Goal: Answer question/provide support: Answer question/provide support

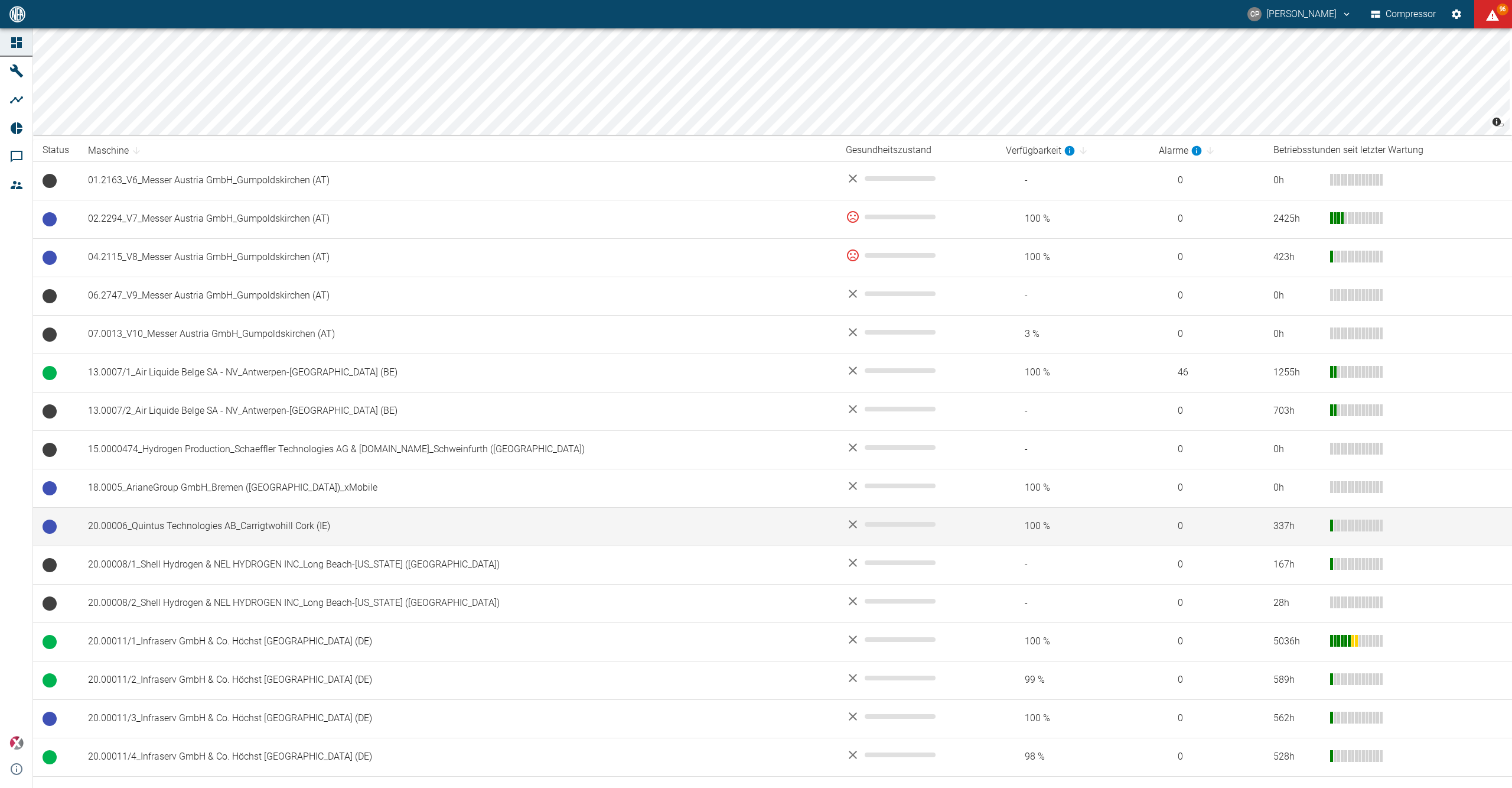
scroll to position [157, 0]
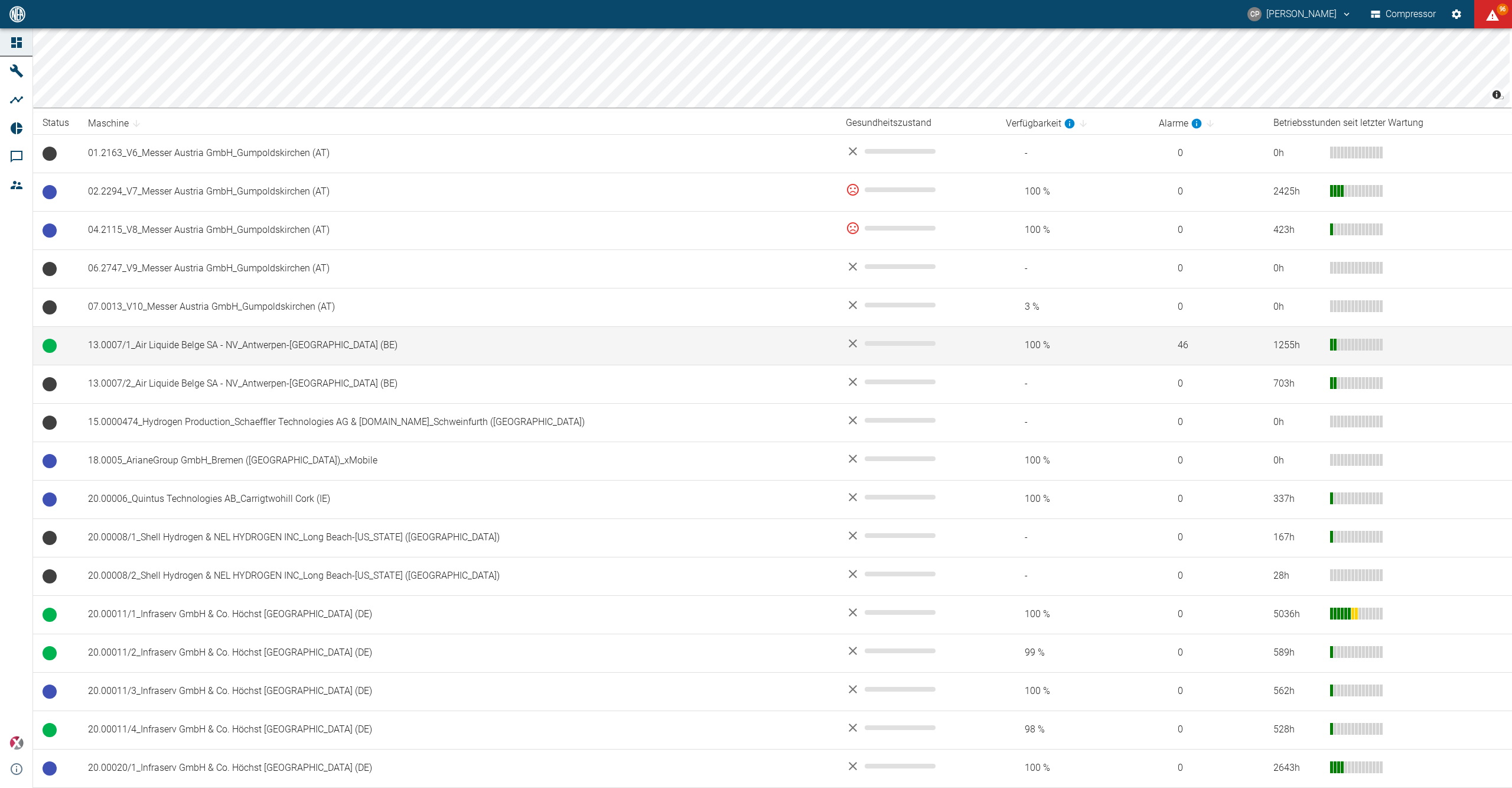
click at [282, 345] on td "13.0007/1_Air Liquide Belge SA - NV_Antwerpen-[GEOGRAPHIC_DATA] (BE)" at bounding box center [457, 345] width 758 height 38
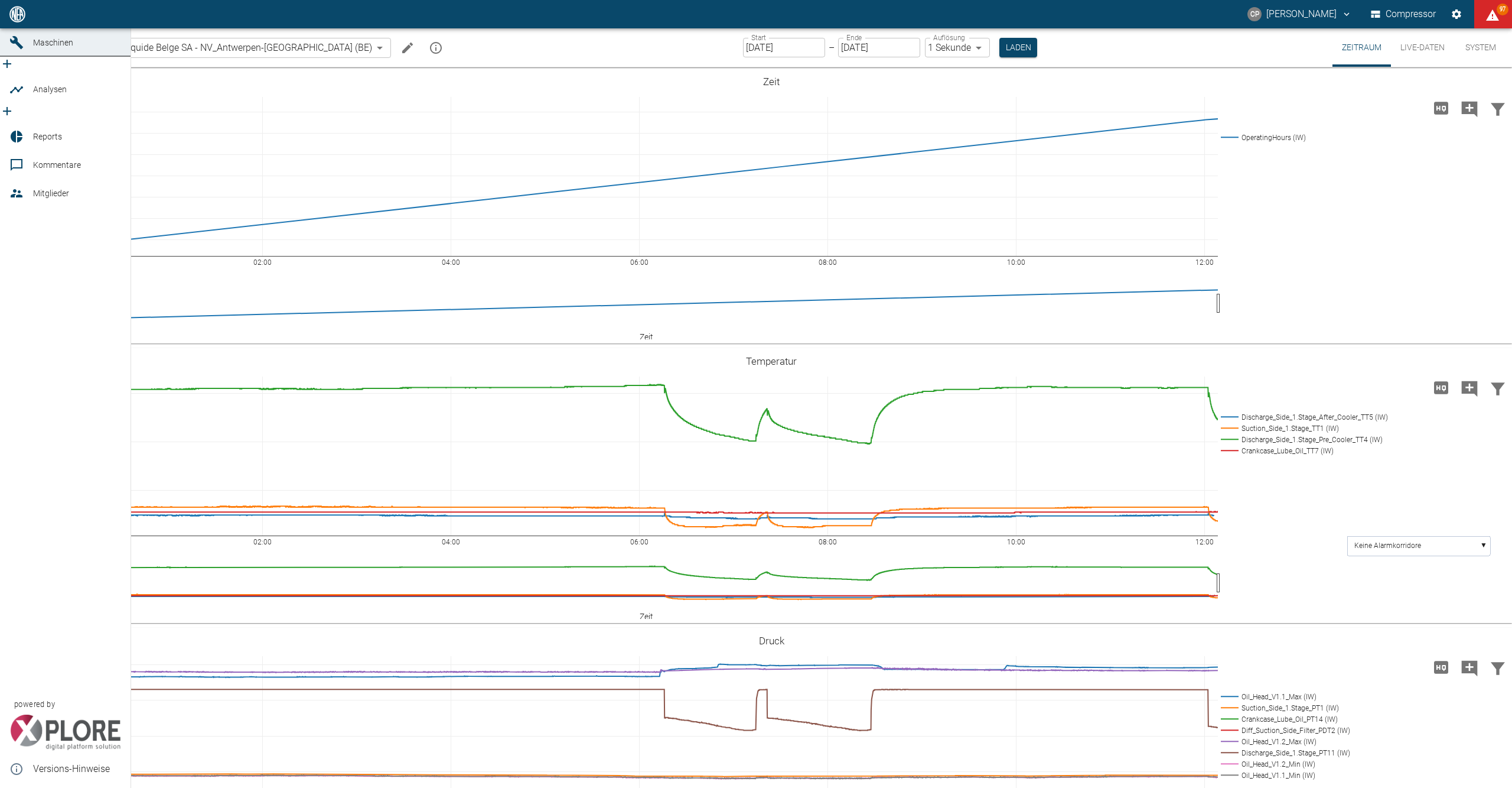
click at [29, 29] on link "Dashboard" at bounding box center [65, 14] width 131 height 29
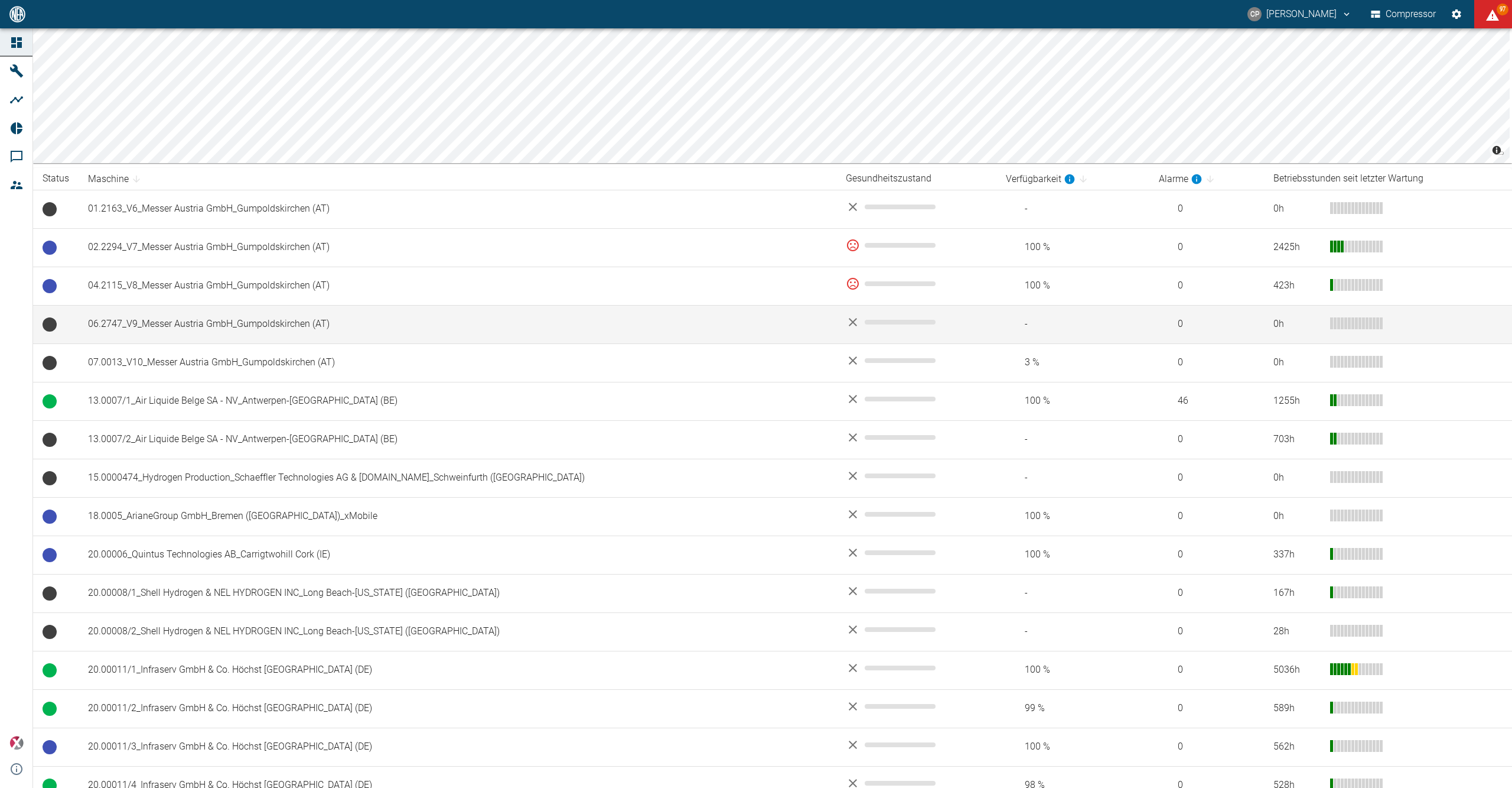
scroll to position [315, 0]
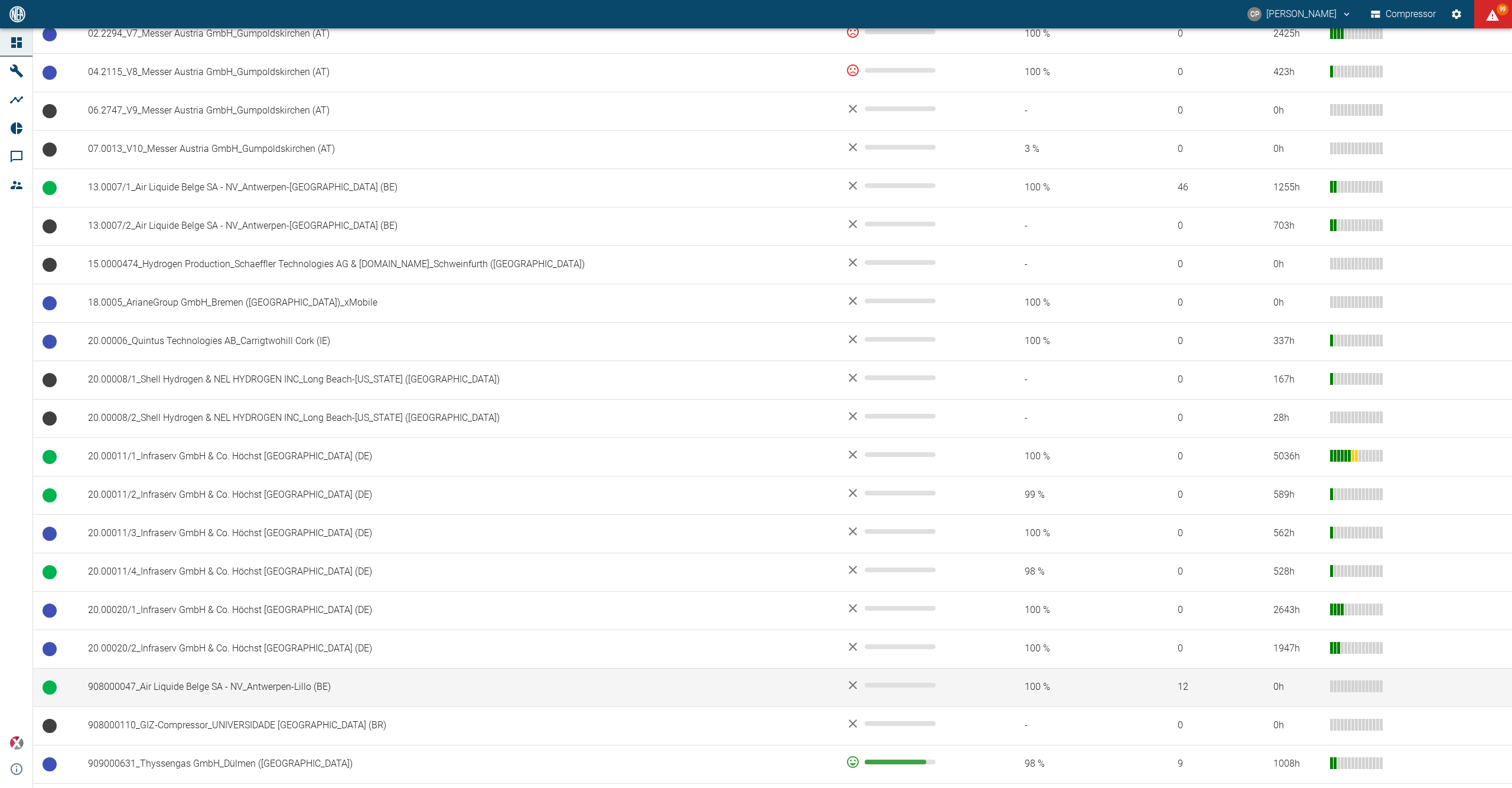
click at [234, 679] on td "908000047_Air Liquide Belge SA - NV_Antwerpen-Lillo (BE)" at bounding box center [457, 687] width 758 height 38
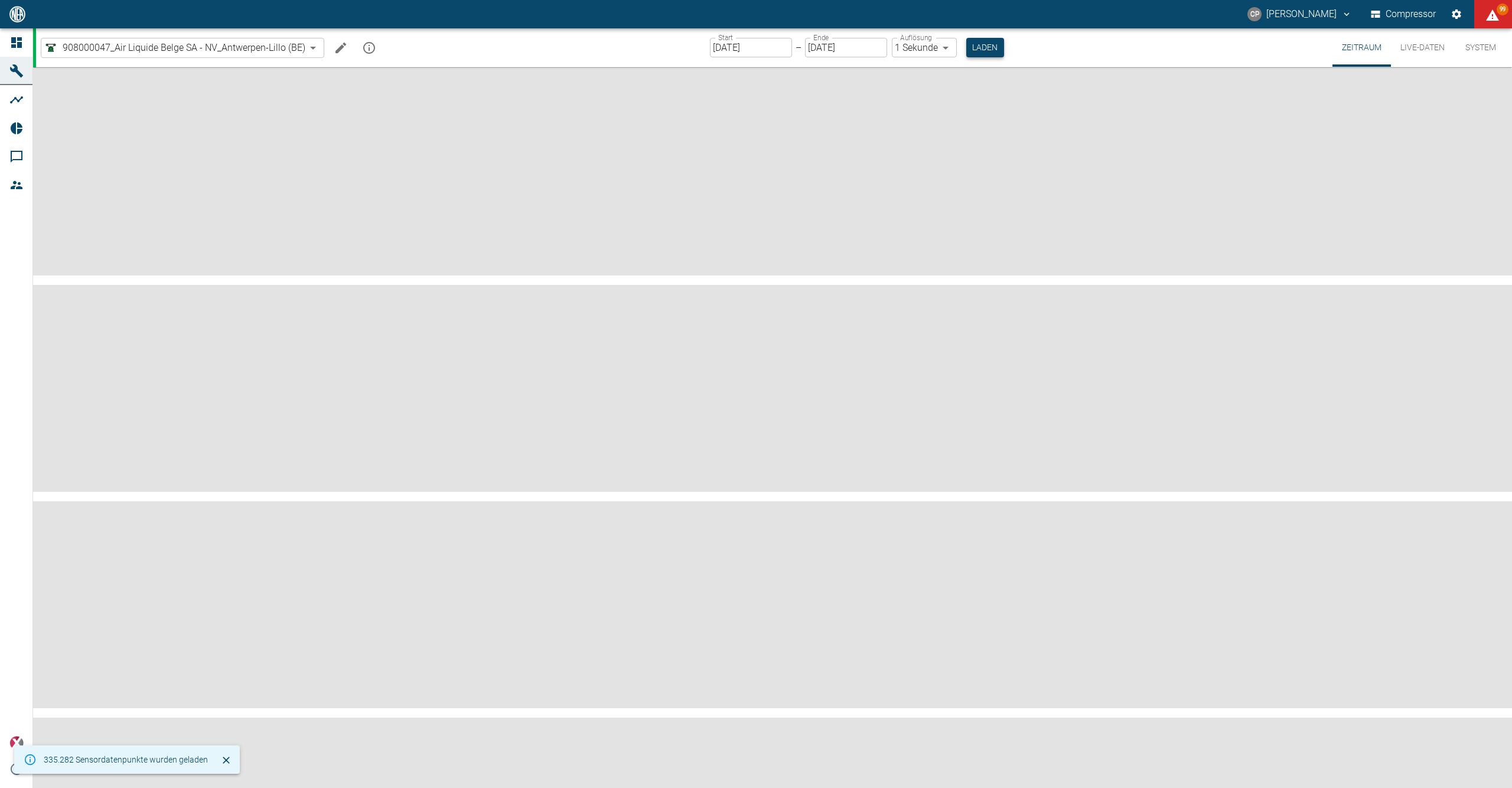
click at [976, 50] on button "Laden" at bounding box center [985, 47] width 38 height 19
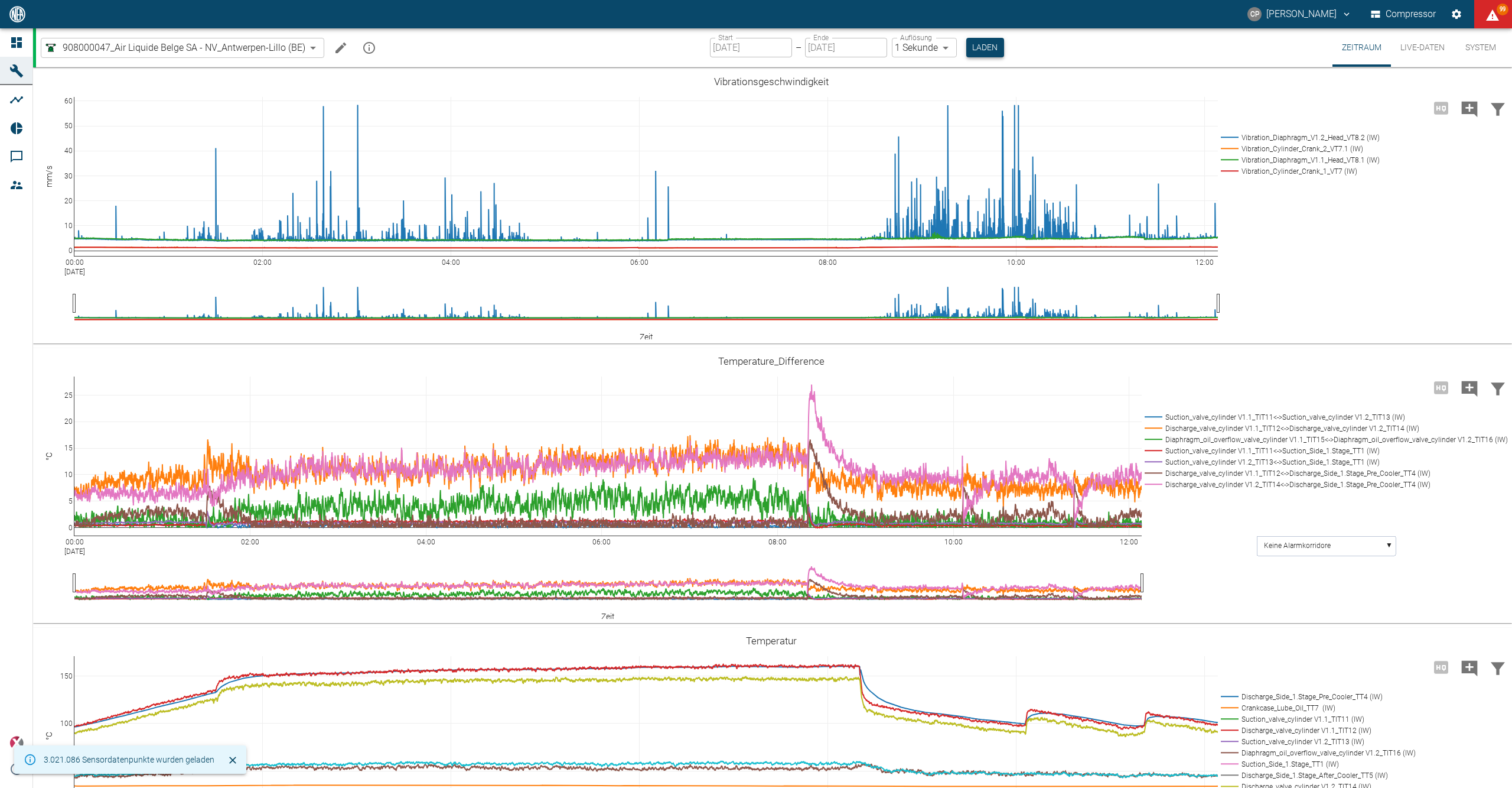
click at [976, 50] on button "Laden" at bounding box center [985, 47] width 38 height 19
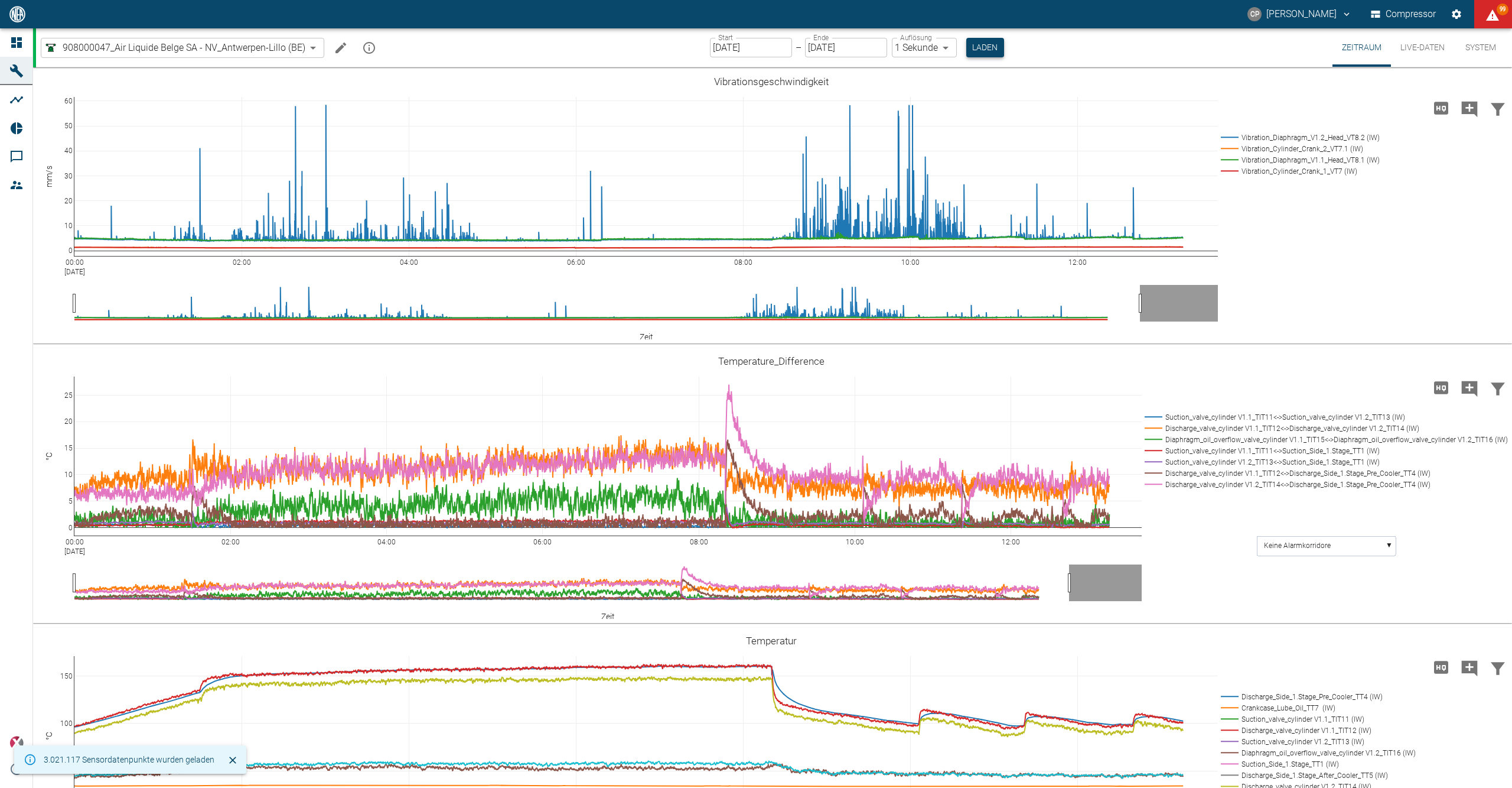
click at [990, 50] on button "Laden" at bounding box center [985, 47] width 38 height 19
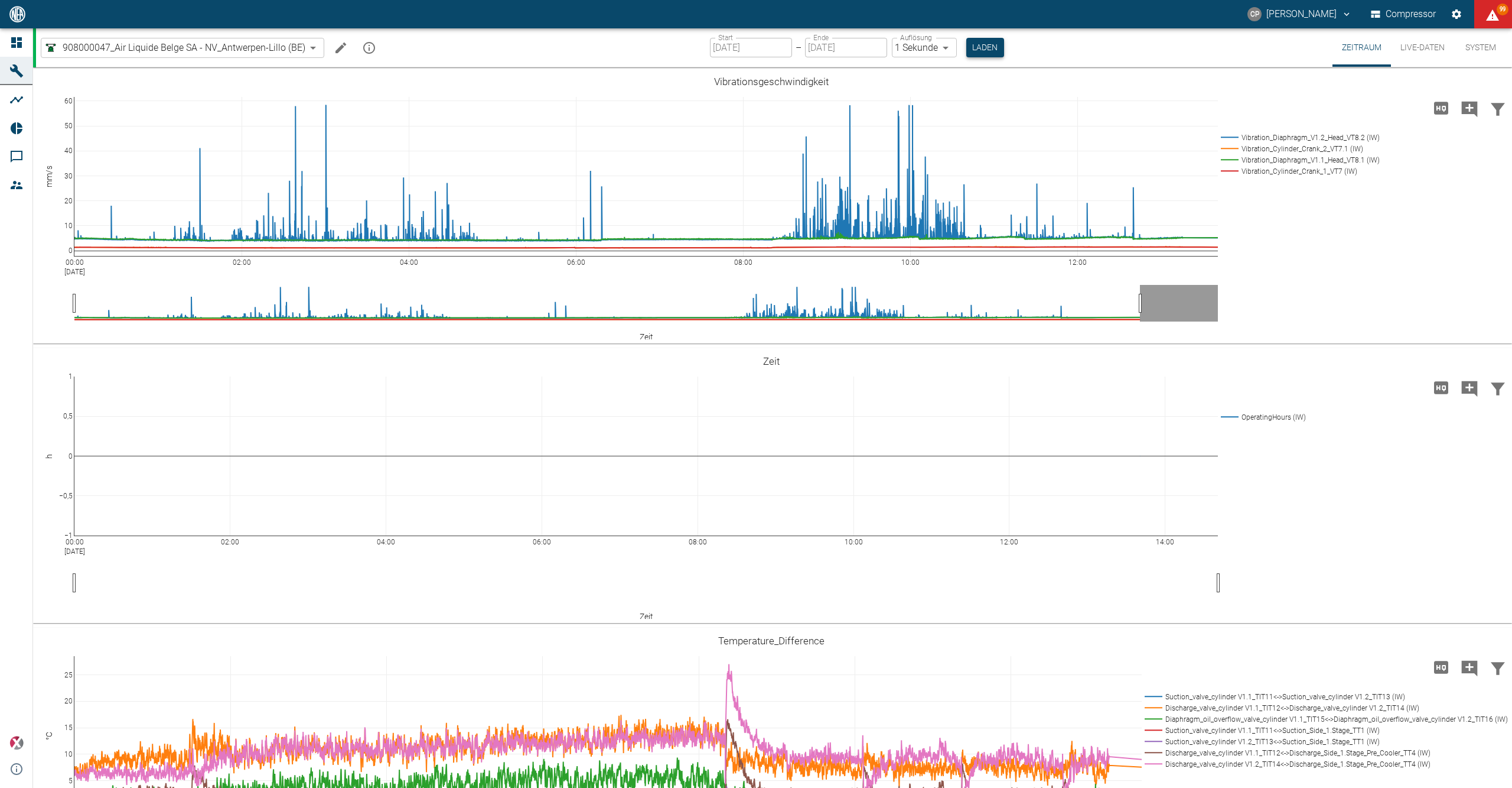
click at [990, 51] on button "Laden" at bounding box center [985, 47] width 38 height 19
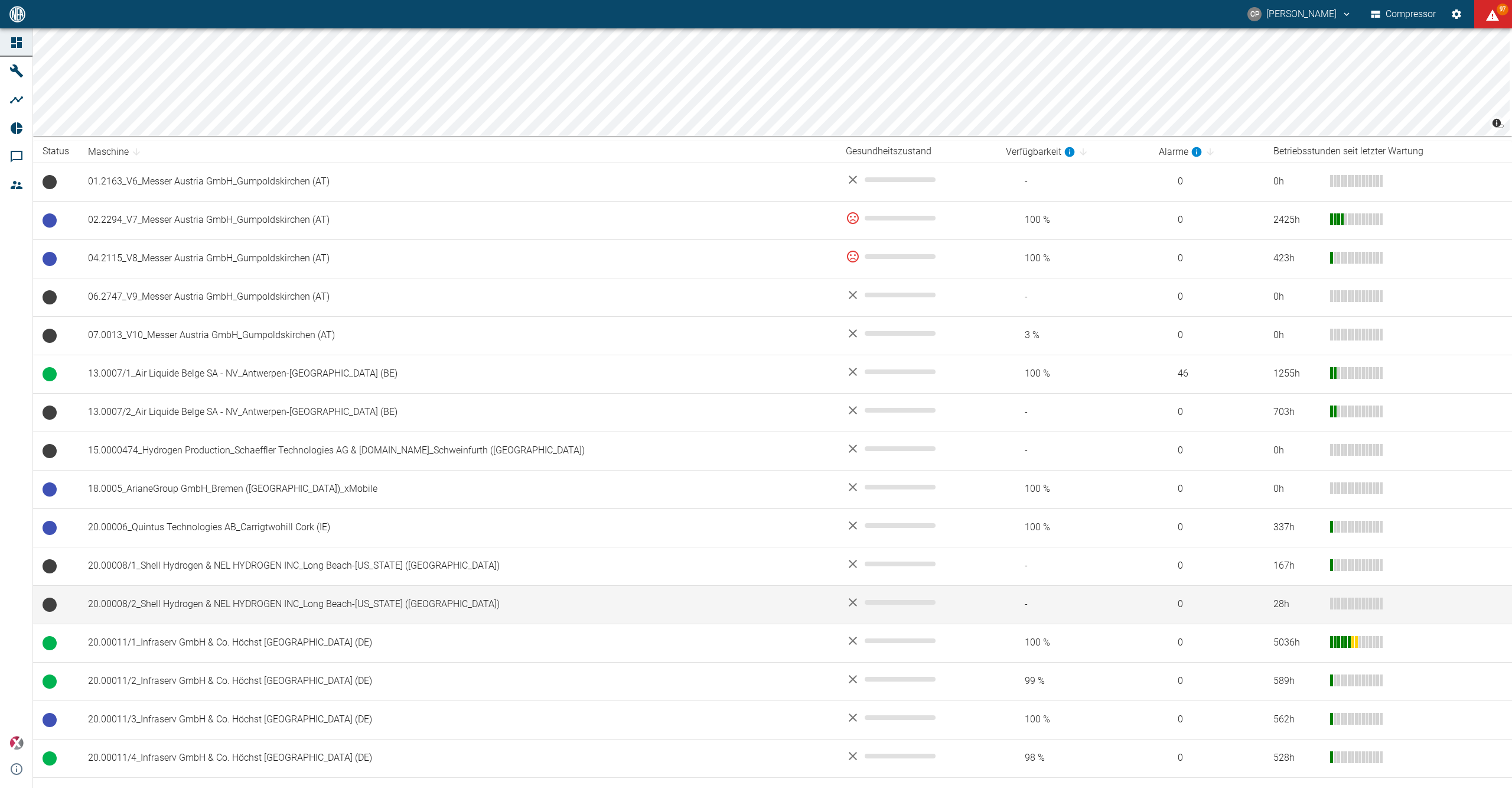
scroll to position [315, 0]
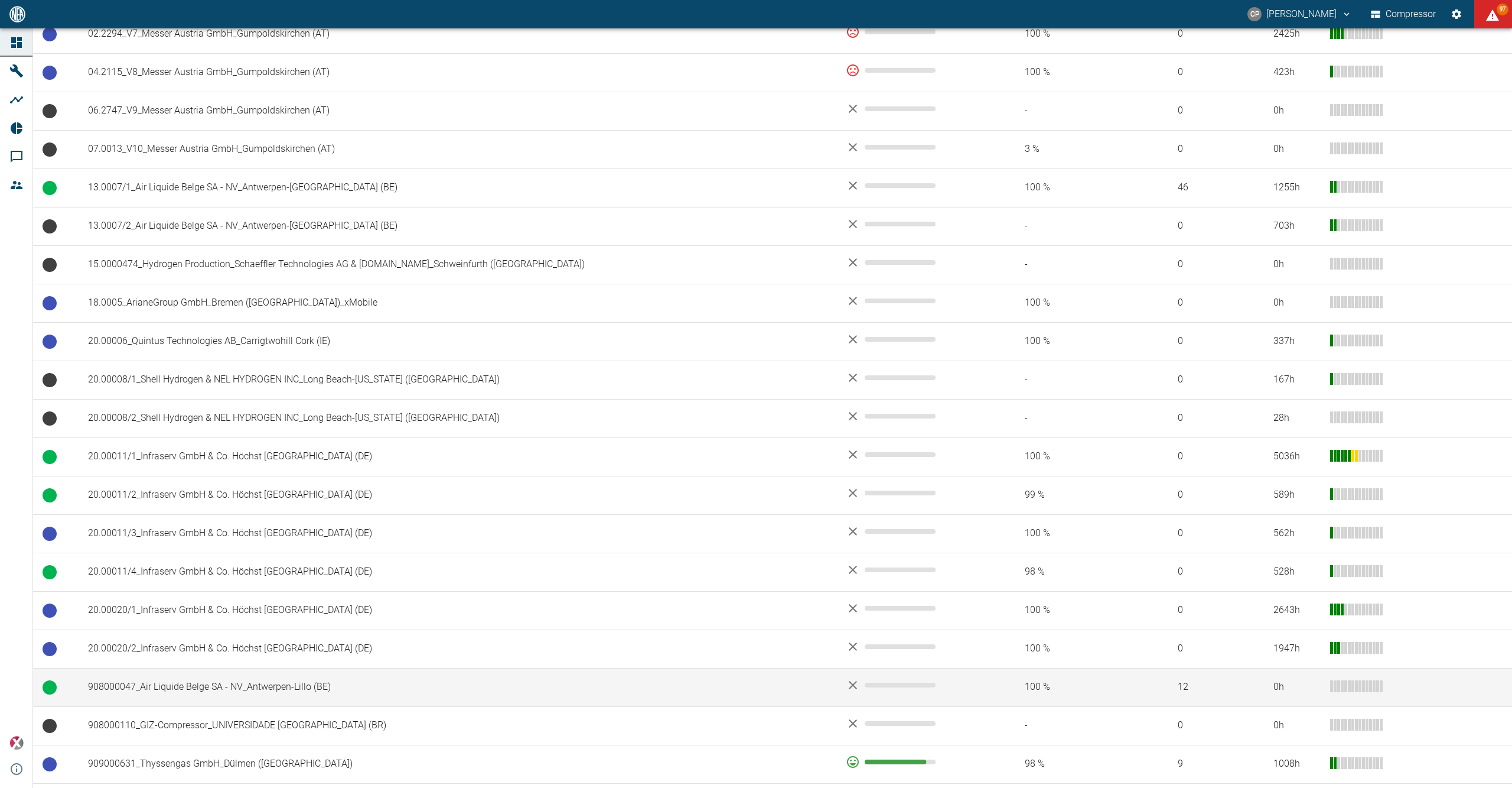
click at [157, 691] on td "908000047_Air Liquide Belge SA - NV_Antwerpen-Lillo (BE)" at bounding box center [457, 687] width 758 height 38
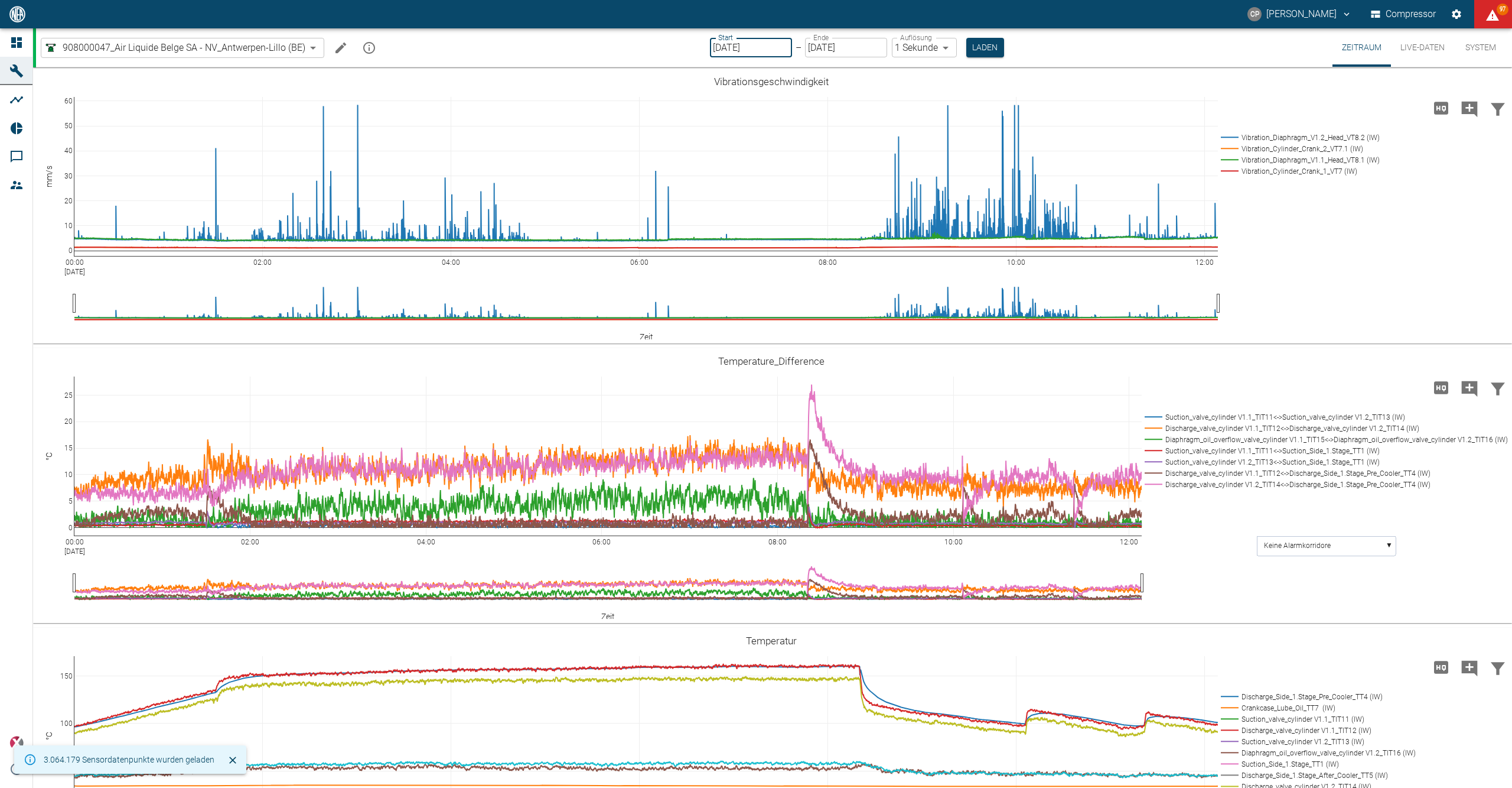
click at [757, 46] on input "[DATE]" at bounding box center [751, 47] width 82 height 19
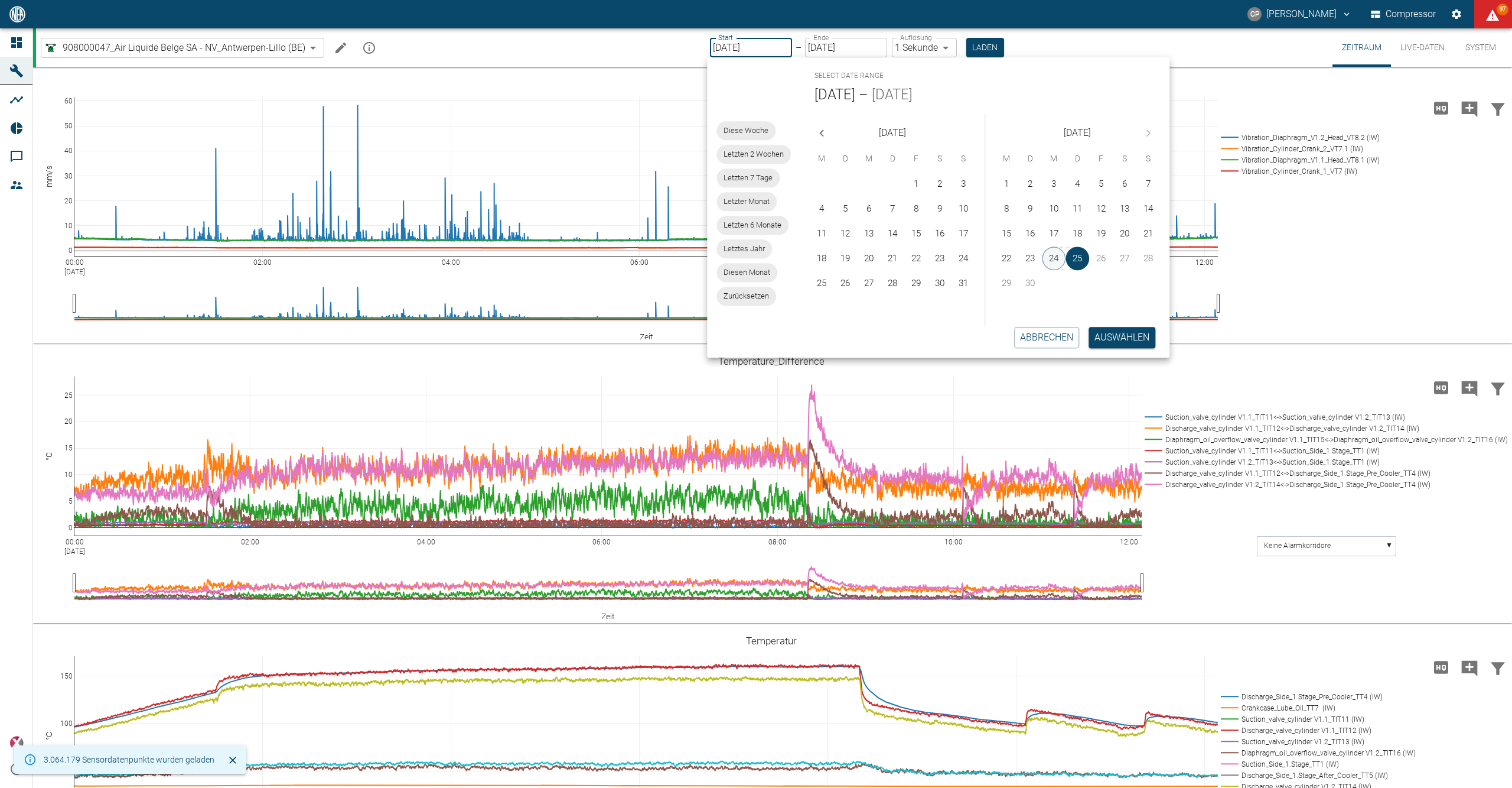
click at [1059, 256] on button "24" at bounding box center [1054, 258] width 24 height 24
type input "[DATE]"
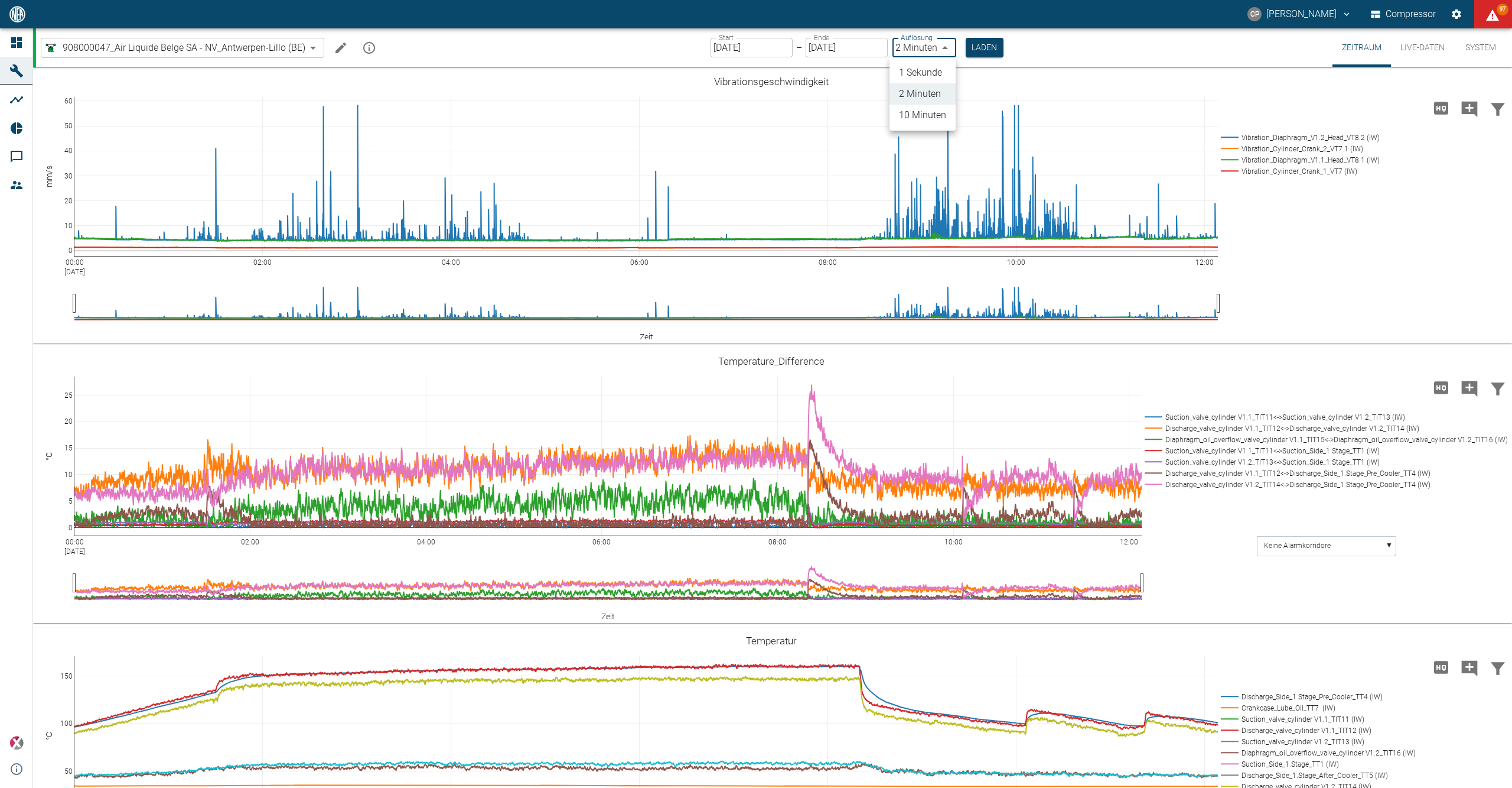
click at [922, 55] on body "CP Christoph Palm Compressor 97 Dashboard Maschinen Analysen Reports Kommentare…" at bounding box center [756, 394] width 1512 height 788
click at [935, 67] on li "1 Sekunde" at bounding box center [922, 72] width 66 height 21
type input "1sec"
click at [981, 43] on button "Laden" at bounding box center [985, 47] width 38 height 19
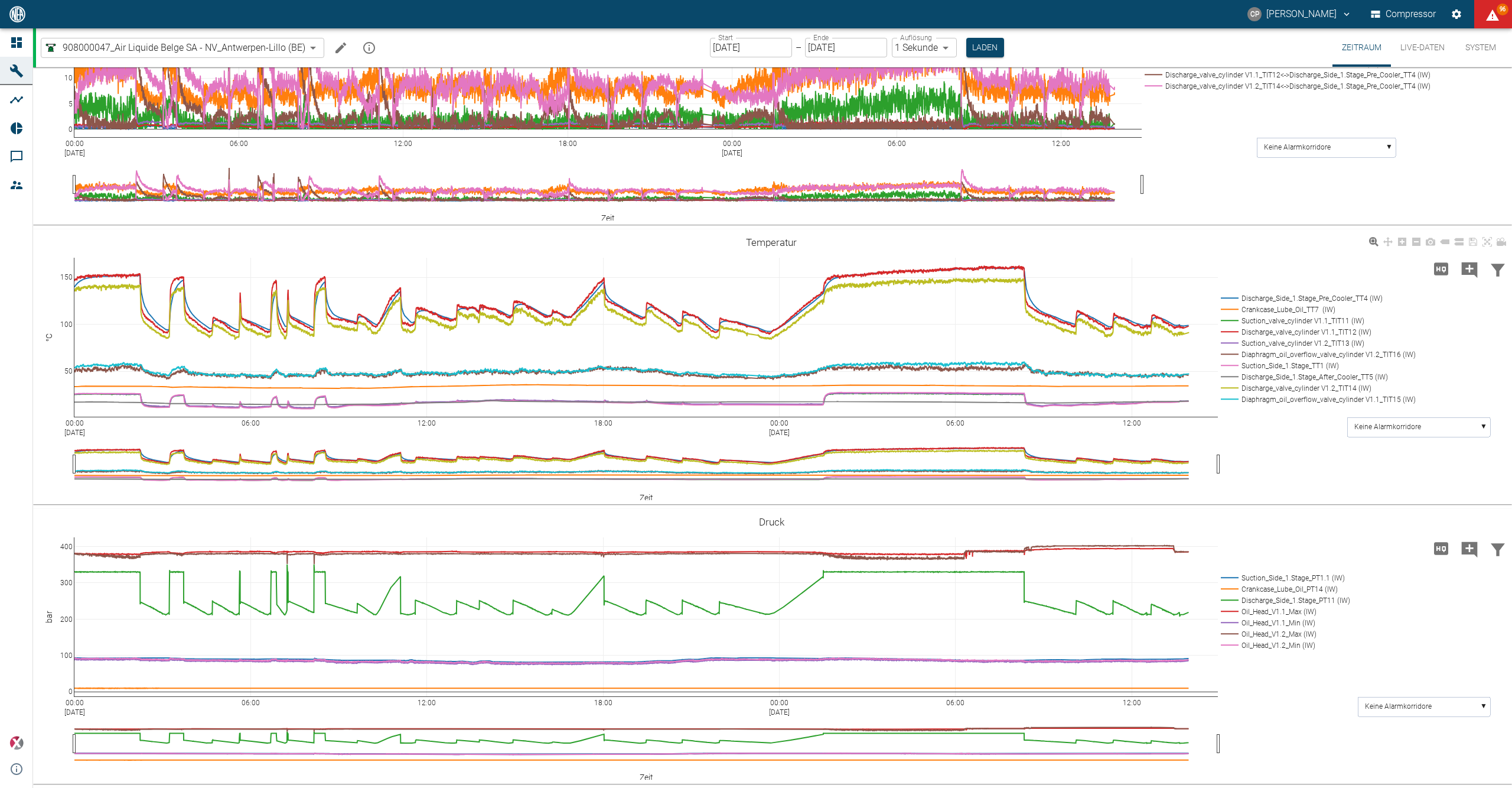
scroll to position [866, 0]
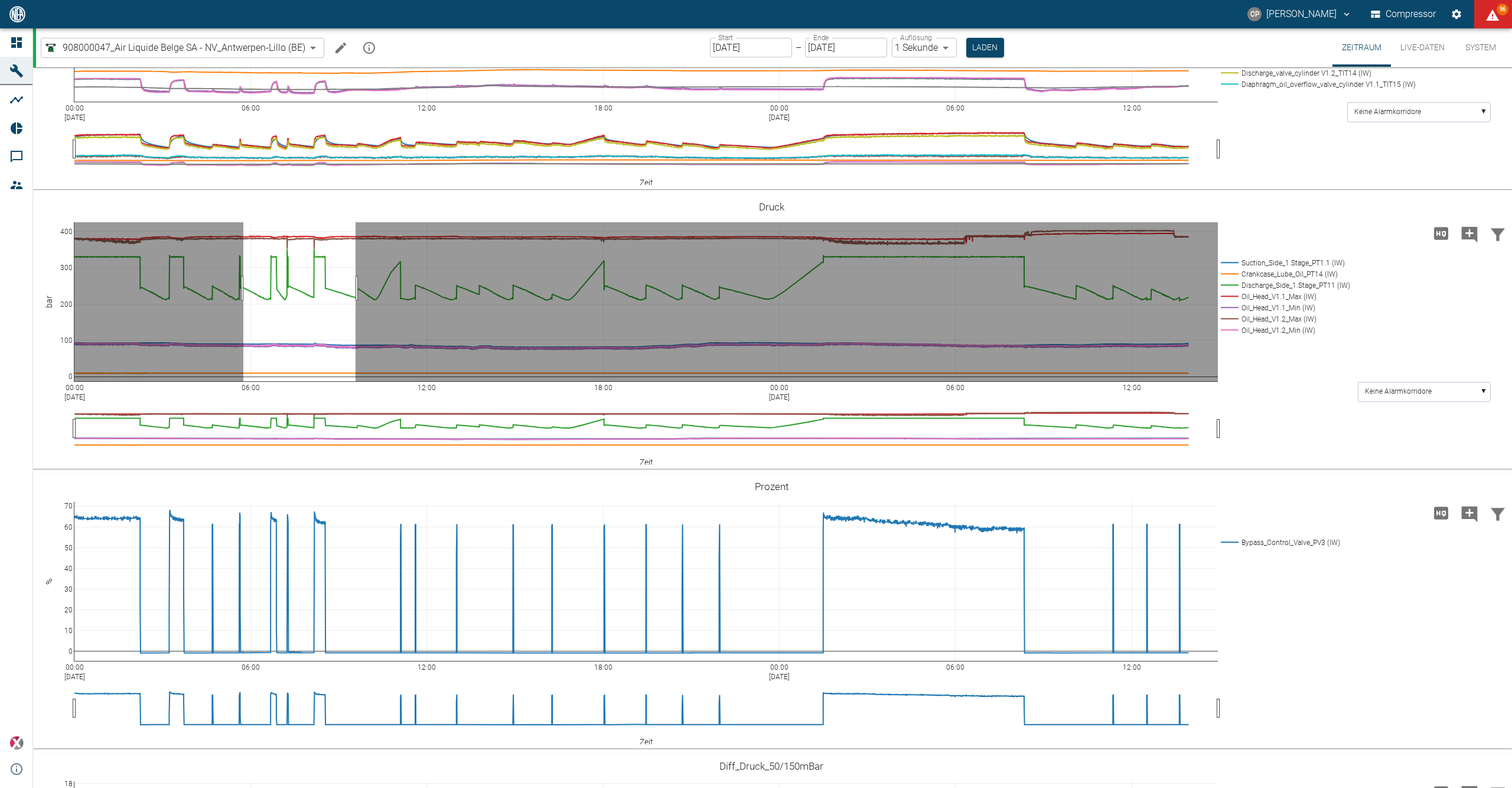
drag, startPoint x: 243, startPoint y: 414, endPoint x: 356, endPoint y: 413, distance: 113.0
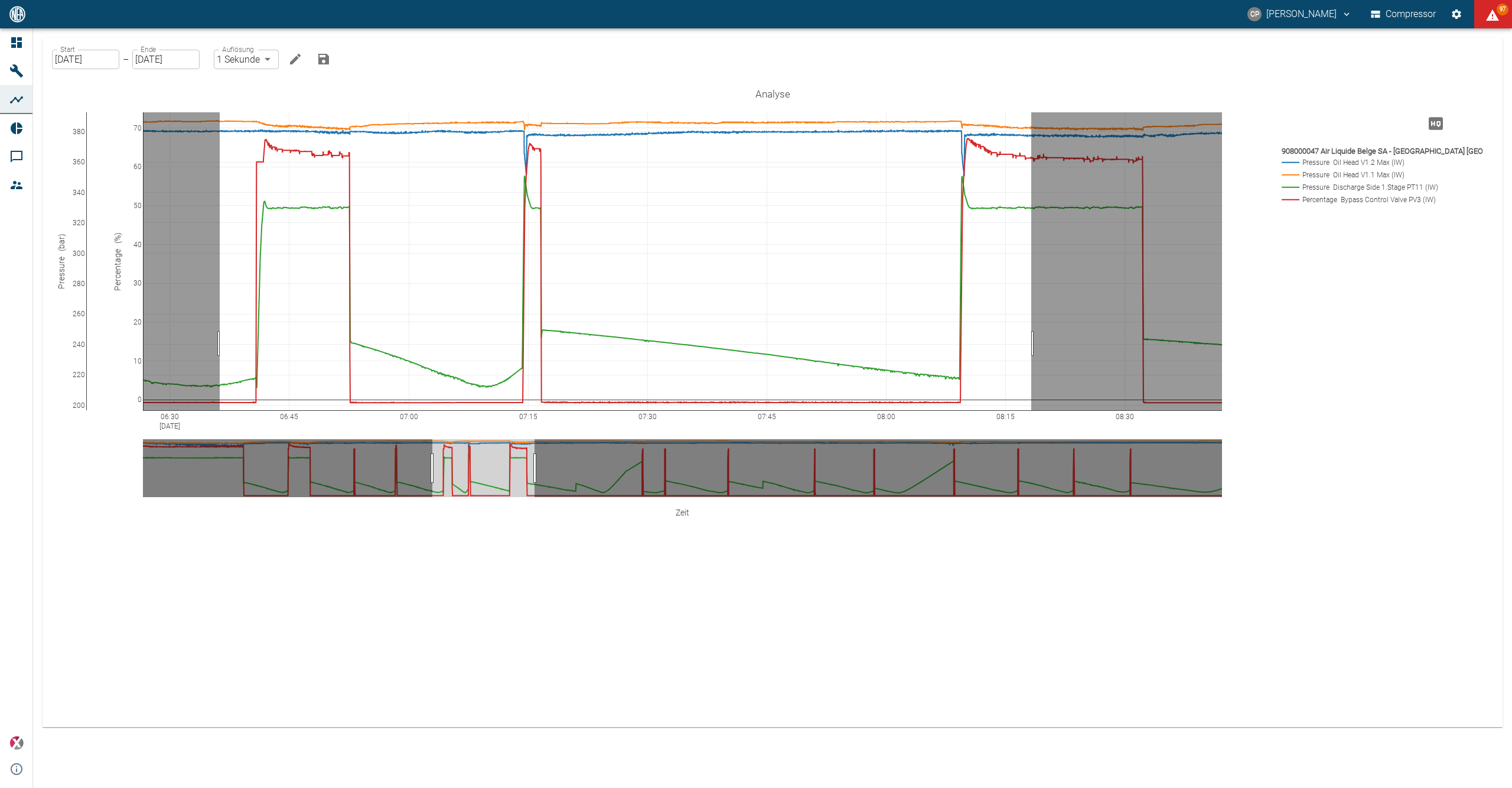
drag, startPoint x: 220, startPoint y: 343, endPoint x: 1031, endPoint y: 351, distance: 811.0
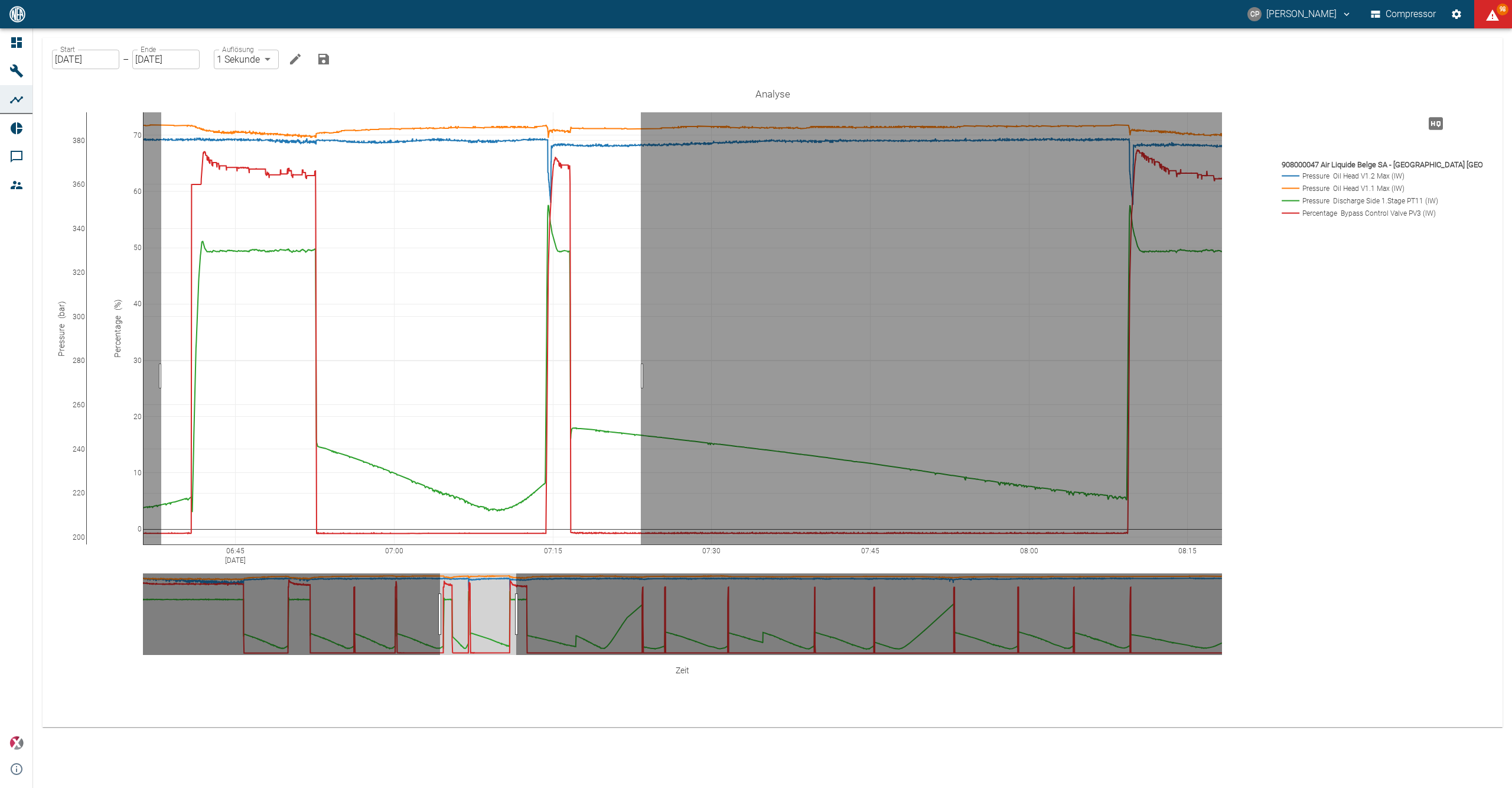
drag, startPoint x: 162, startPoint y: 376, endPoint x: 641, endPoint y: 383, distance: 479.1
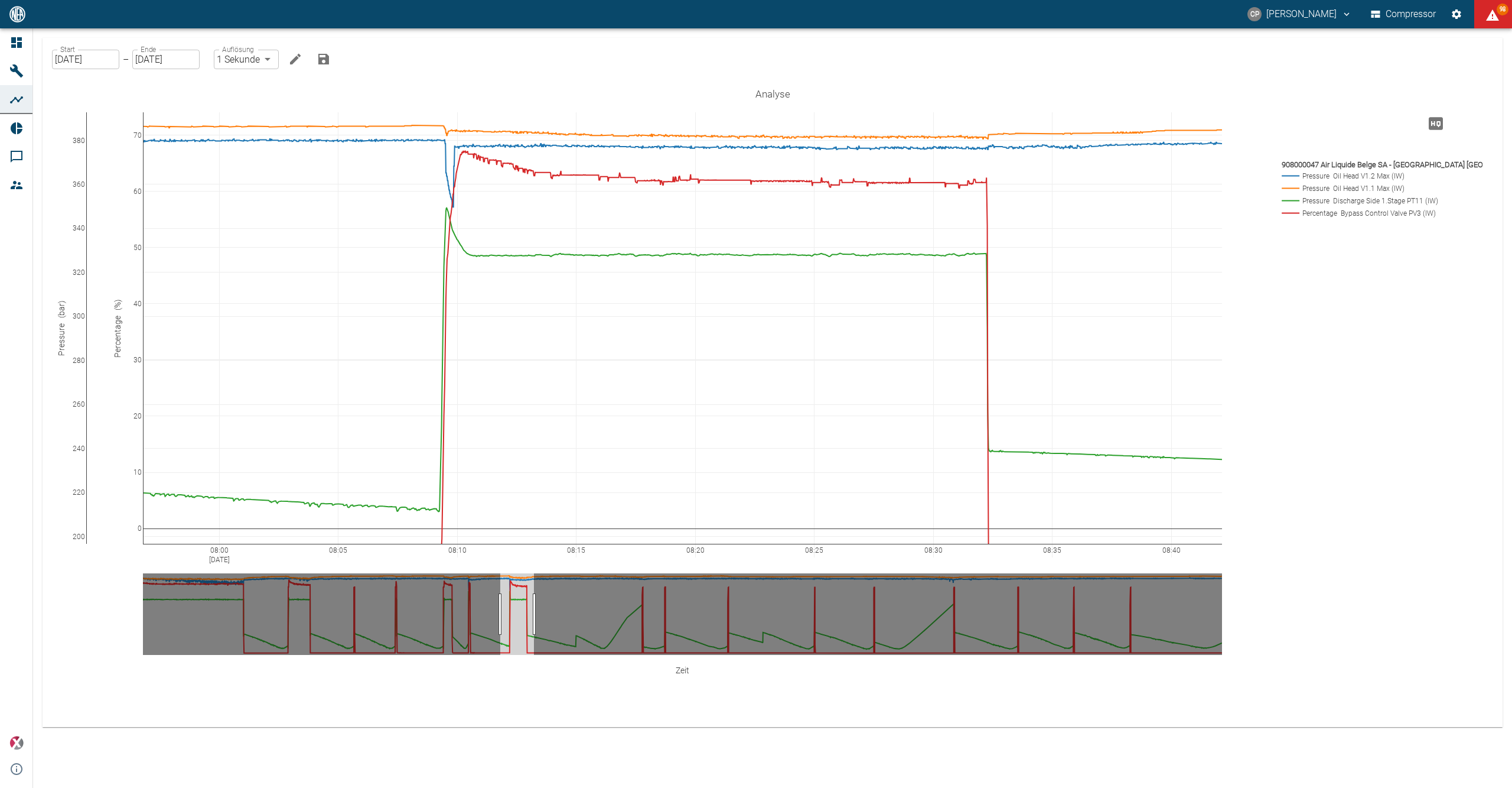
drag, startPoint x: 459, startPoint y: 615, endPoint x: 518, endPoint y: 617, distance: 59.0
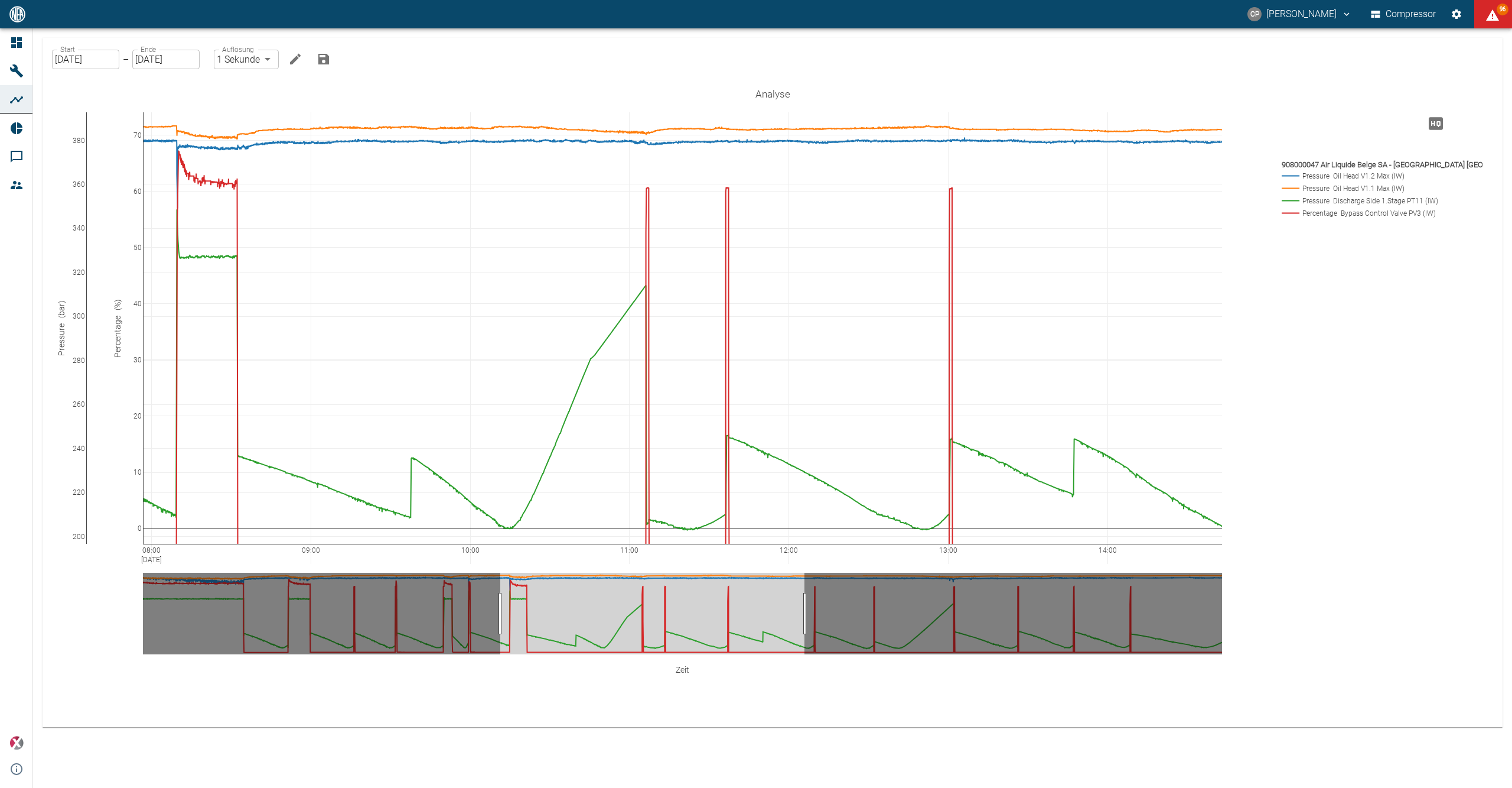
drag, startPoint x: 535, startPoint y: 619, endPoint x: 806, endPoint y: 614, distance: 271.0
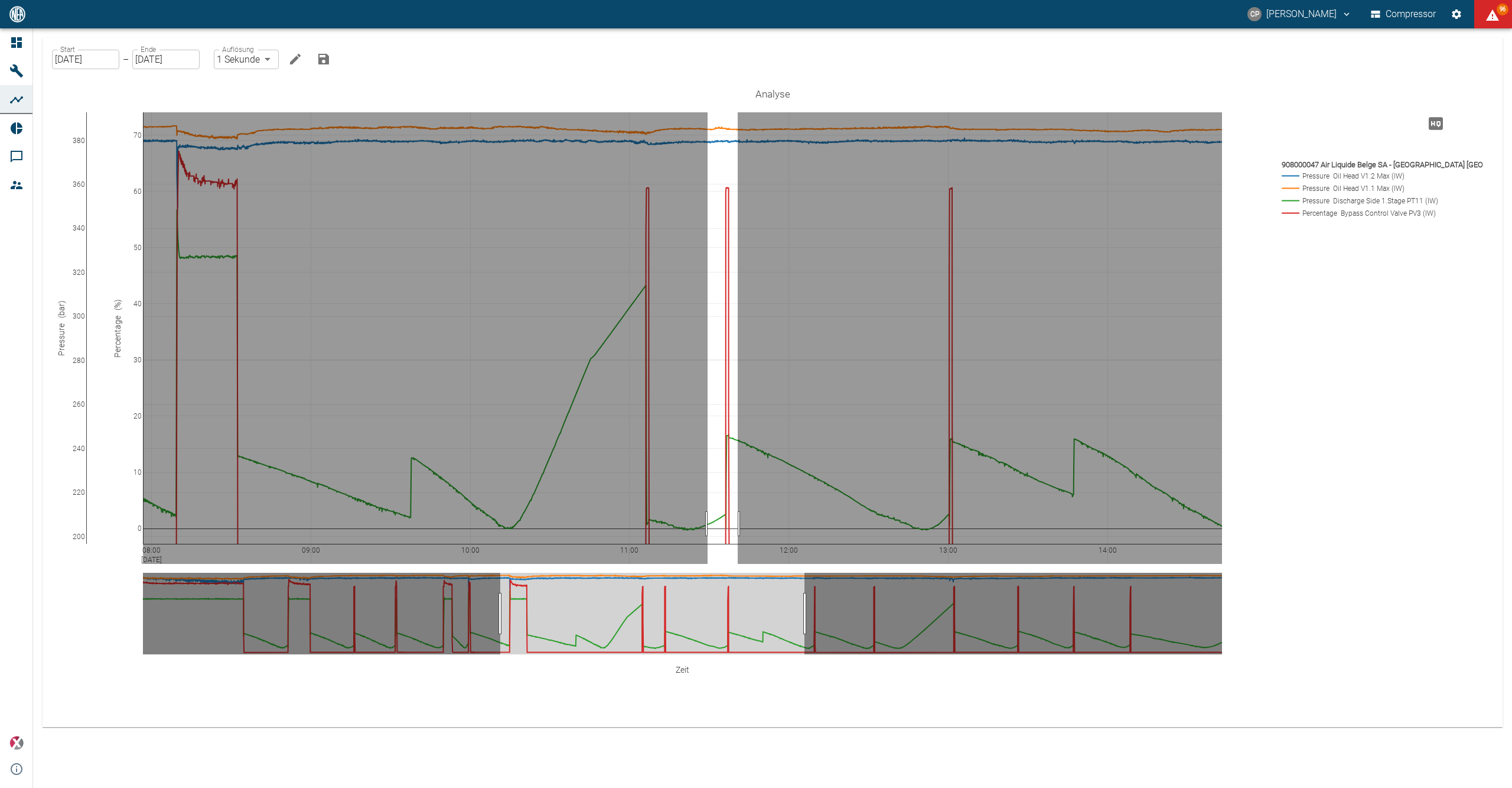
drag, startPoint x: 707, startPoint y: 524, endPoint x: 738, endPoint y: 523, distance: 31.0
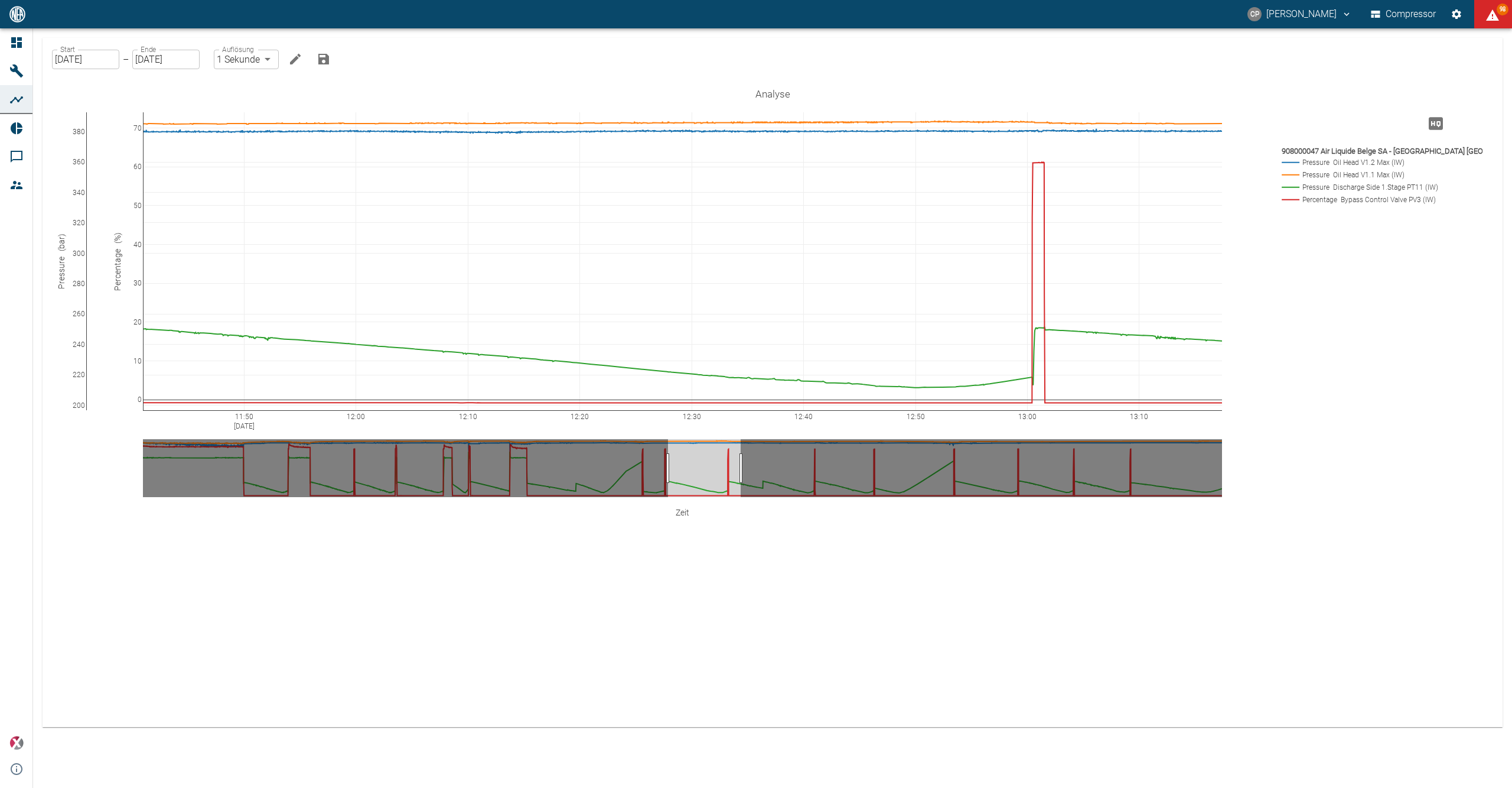
drag, startPoint x: 662, startPoint y: 471, endPoint x: 744, endPoint y: 473, distance: 82.0
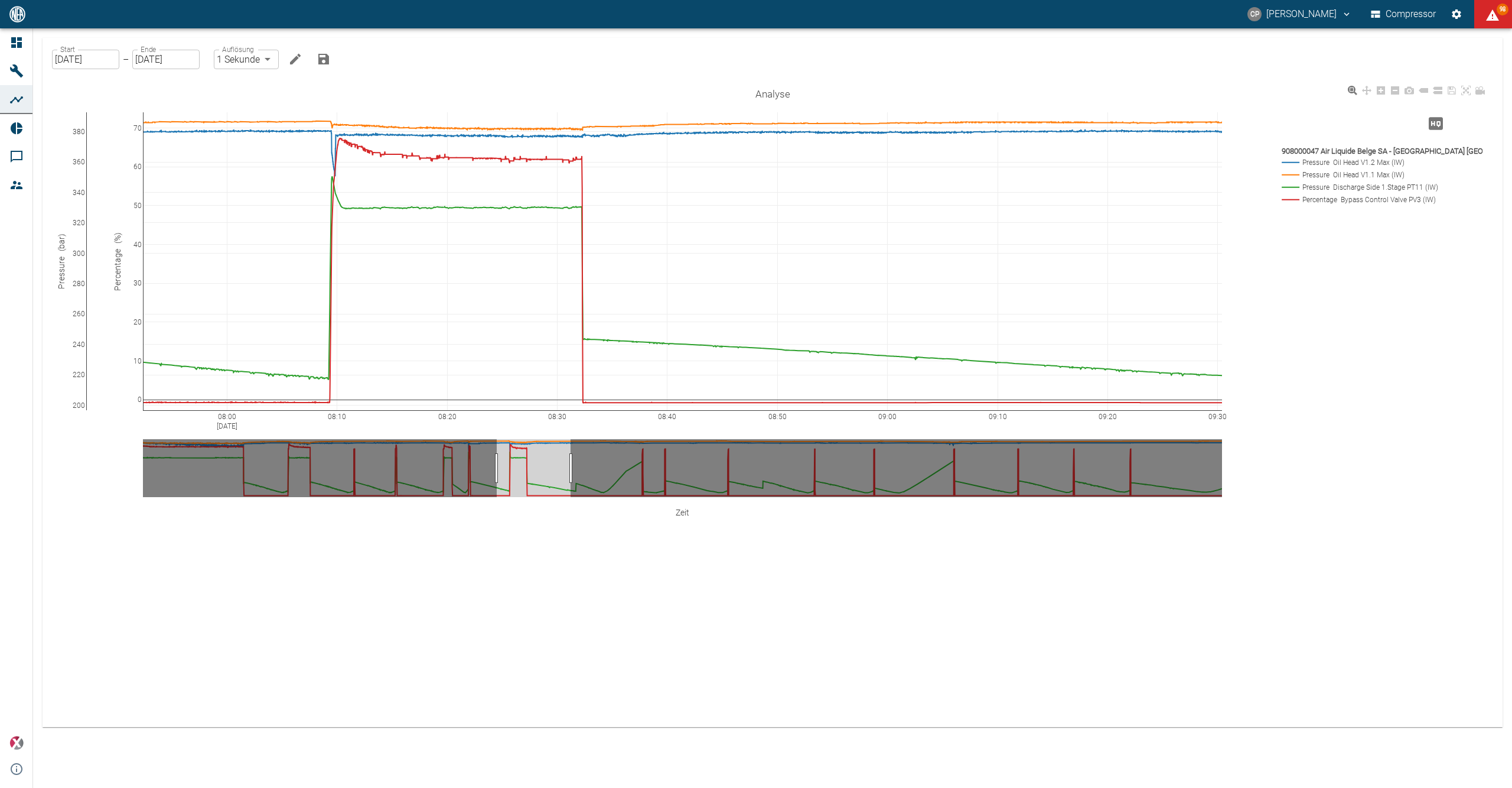
drag, startPoint x: 725, startPoint y: 473, endPoint x: 451, endPoint y: 467, distance: 274.1
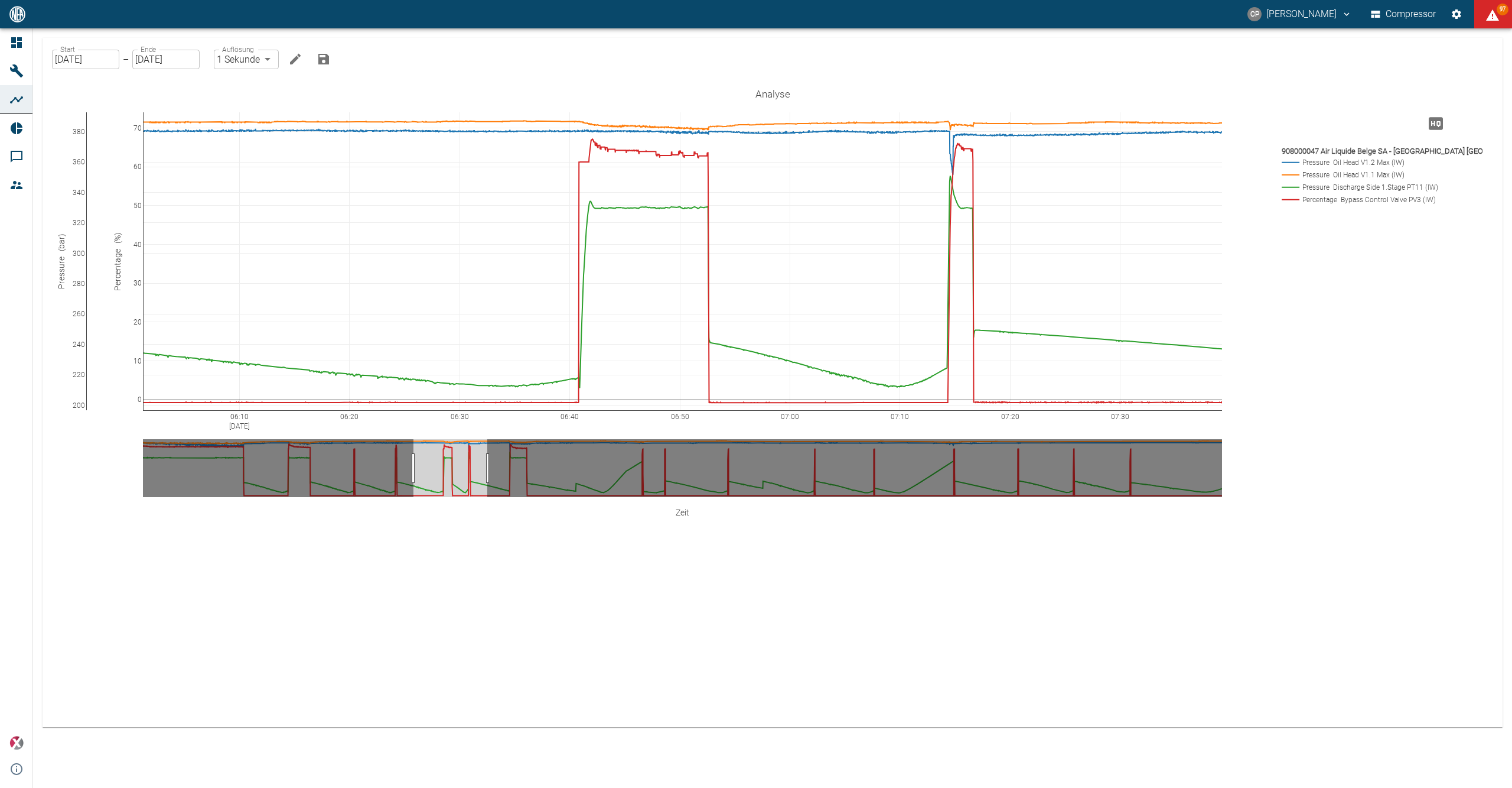
click at [21, 45] on icon at bounding box center [16, 43] width 11 height 11
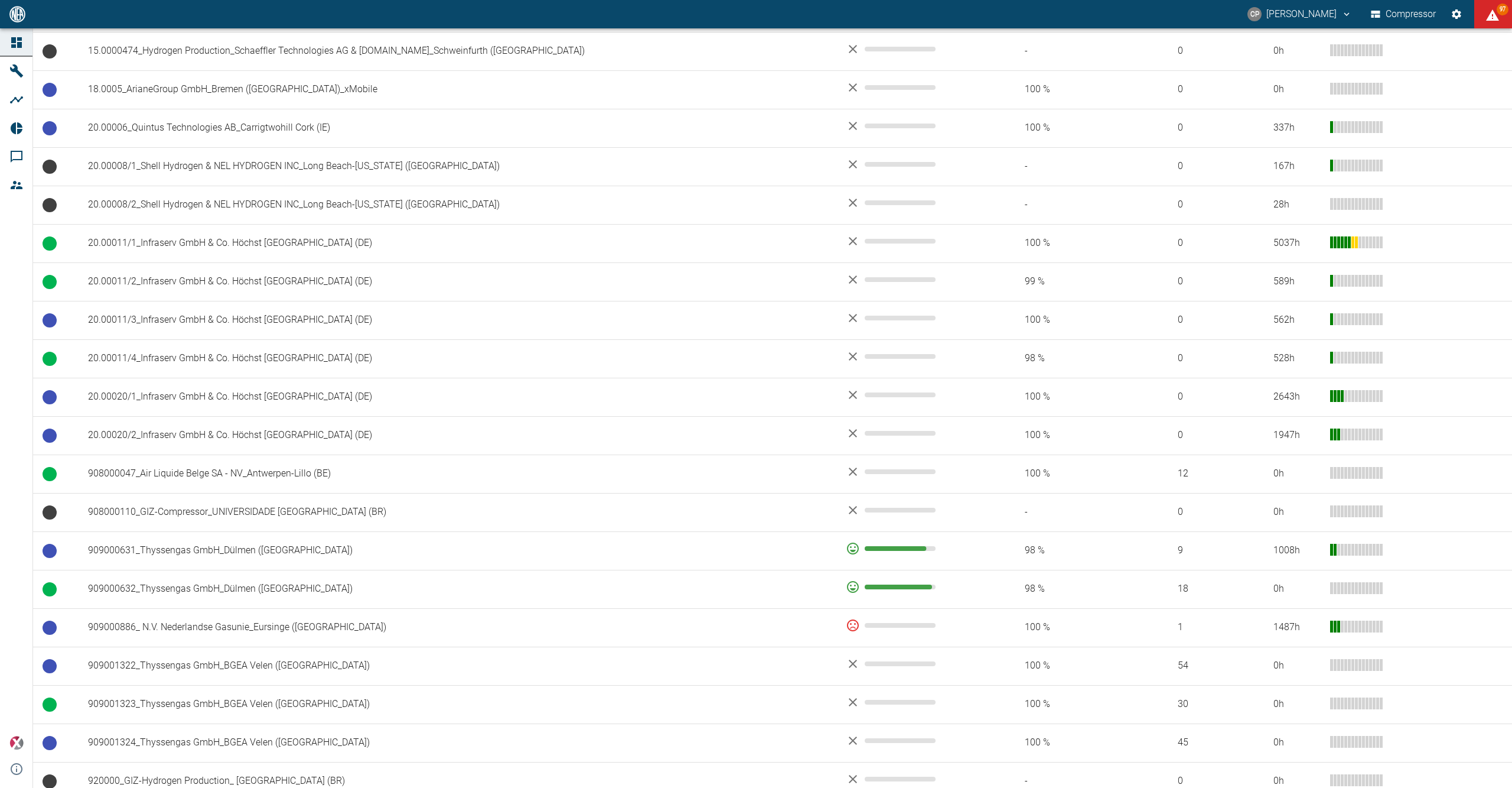
scroll to position [315, 0]
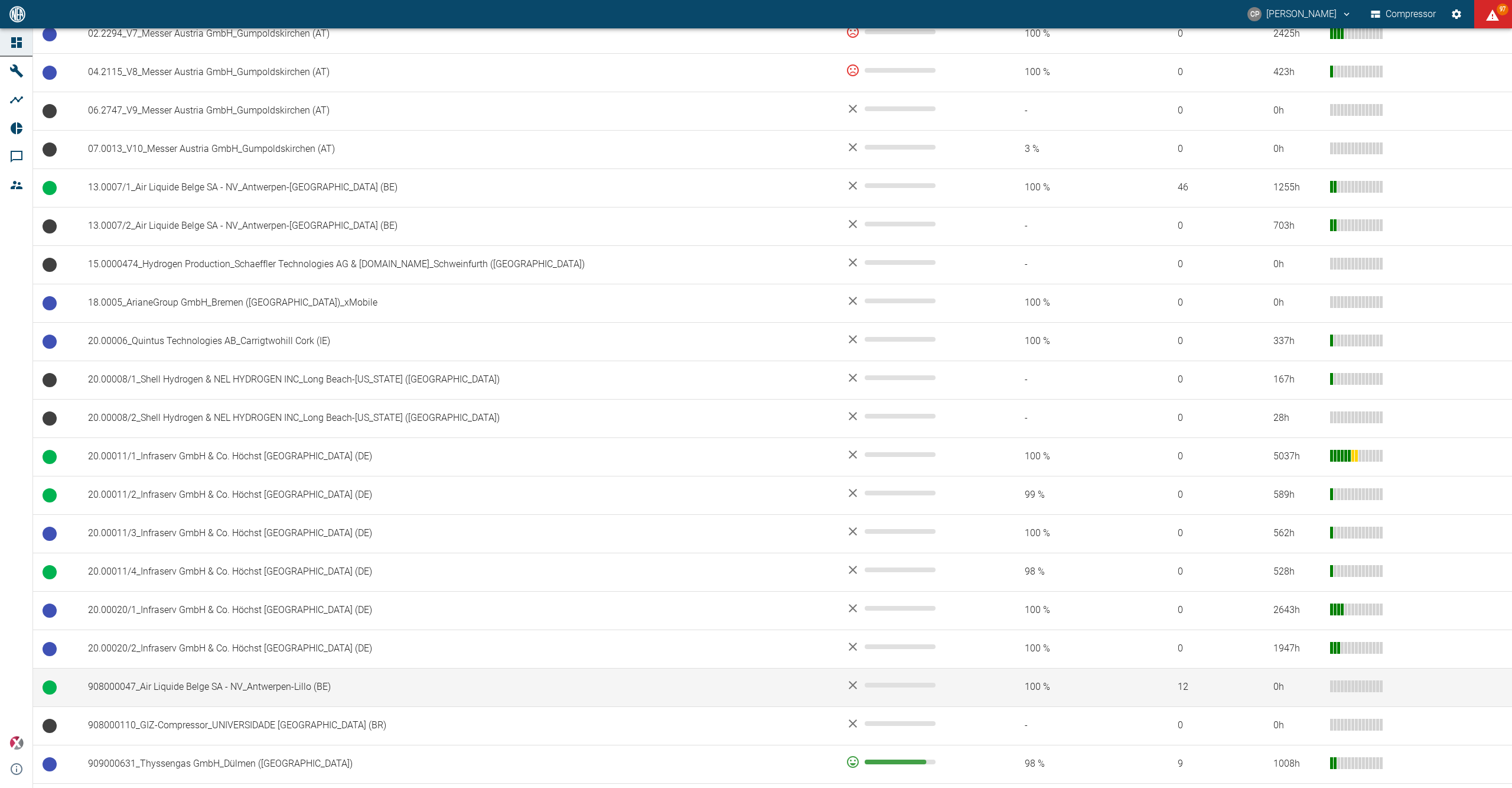
click at [208, 696] on td "908000047_Air Liquide Belge SA - NV_Antwerpen-Lillo (BE)" at bounding box center [457, 687] width 758 height 38
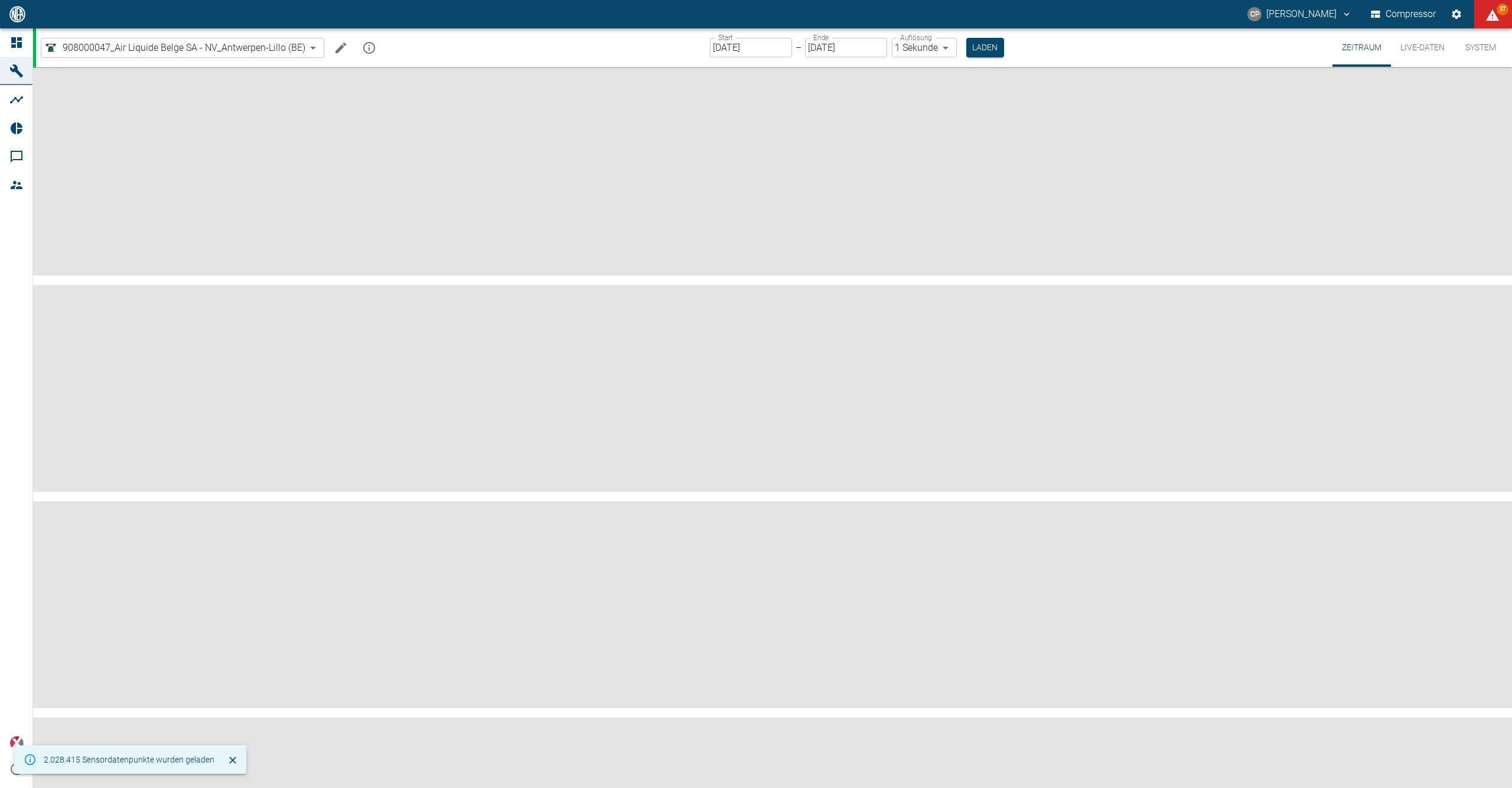
click at [721, 45] on input "25.09.2025" at bounding box center [751, 47] width 82 height 19
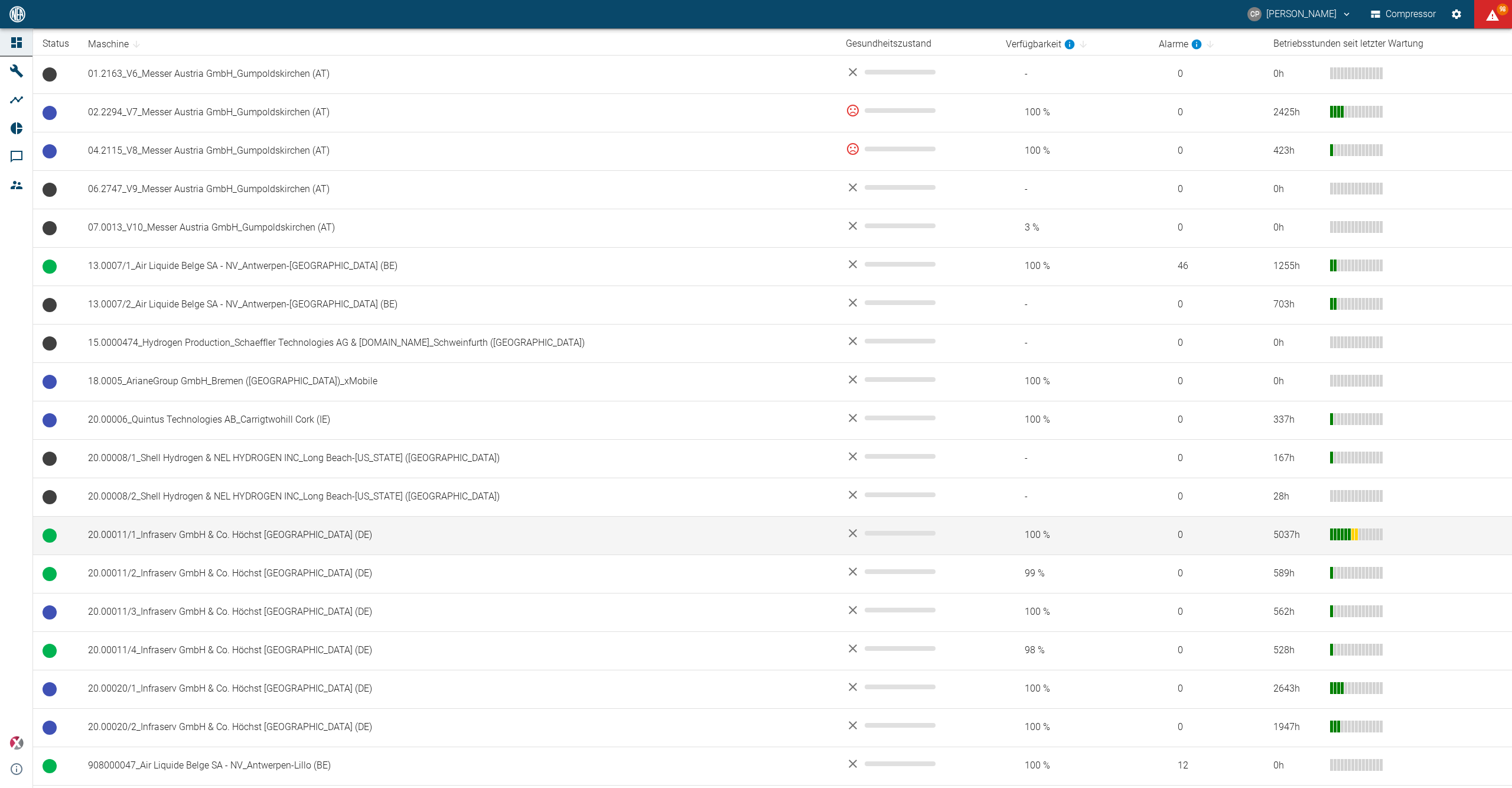
scroll to position [315, 0]
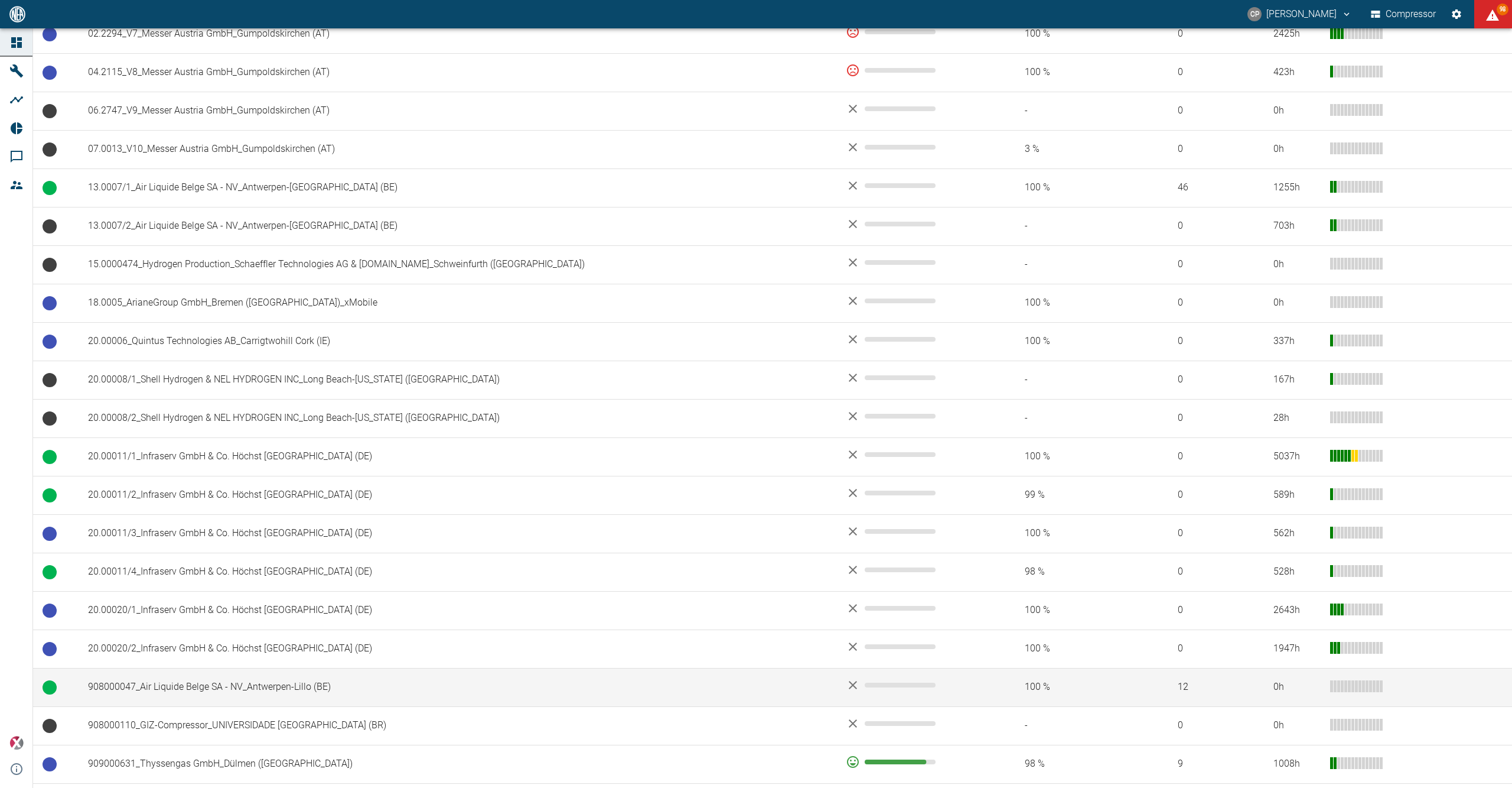
click at [407, 682] on td "908000047_Air Liquide Belge SA - NV_Antwerpen-Lillo (BE)" at bounding box center [457, 687] width 758 height 38
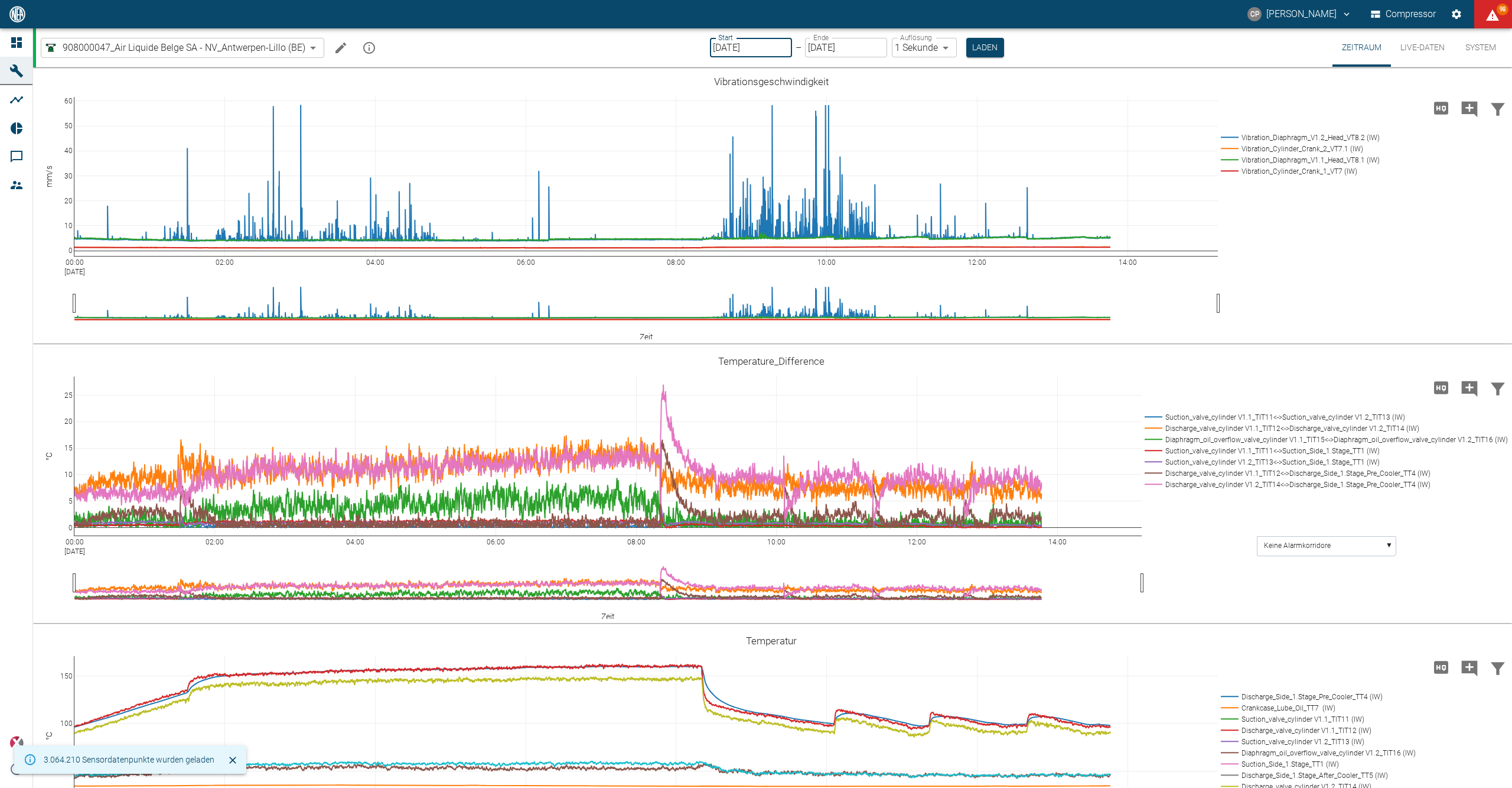
click at [764, 44] on input "25.09.2025" at bounding box center [751, 47] width 82 height 19
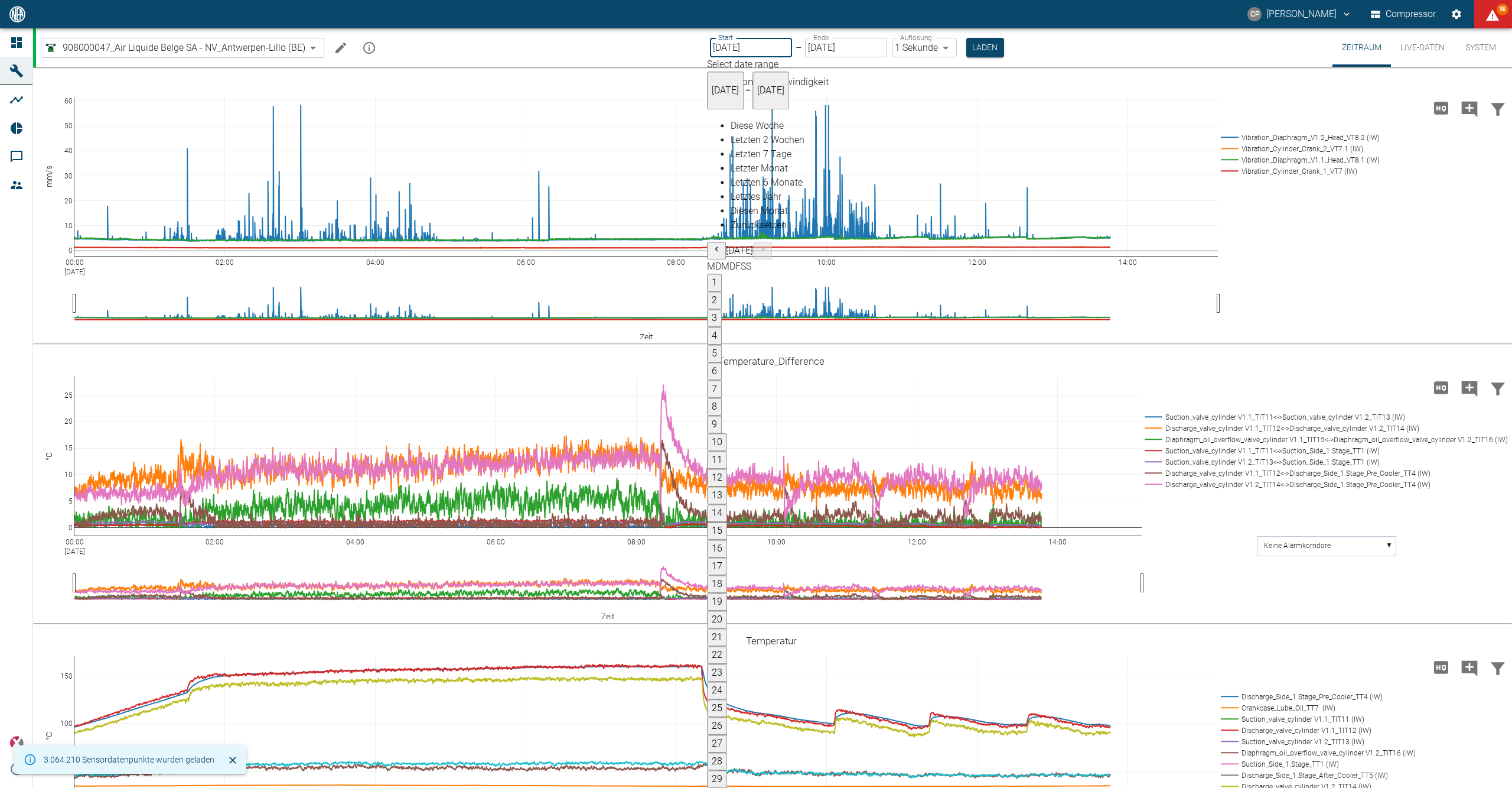
type input "[DATE]"
type input "2min"
type input "[DATE]"
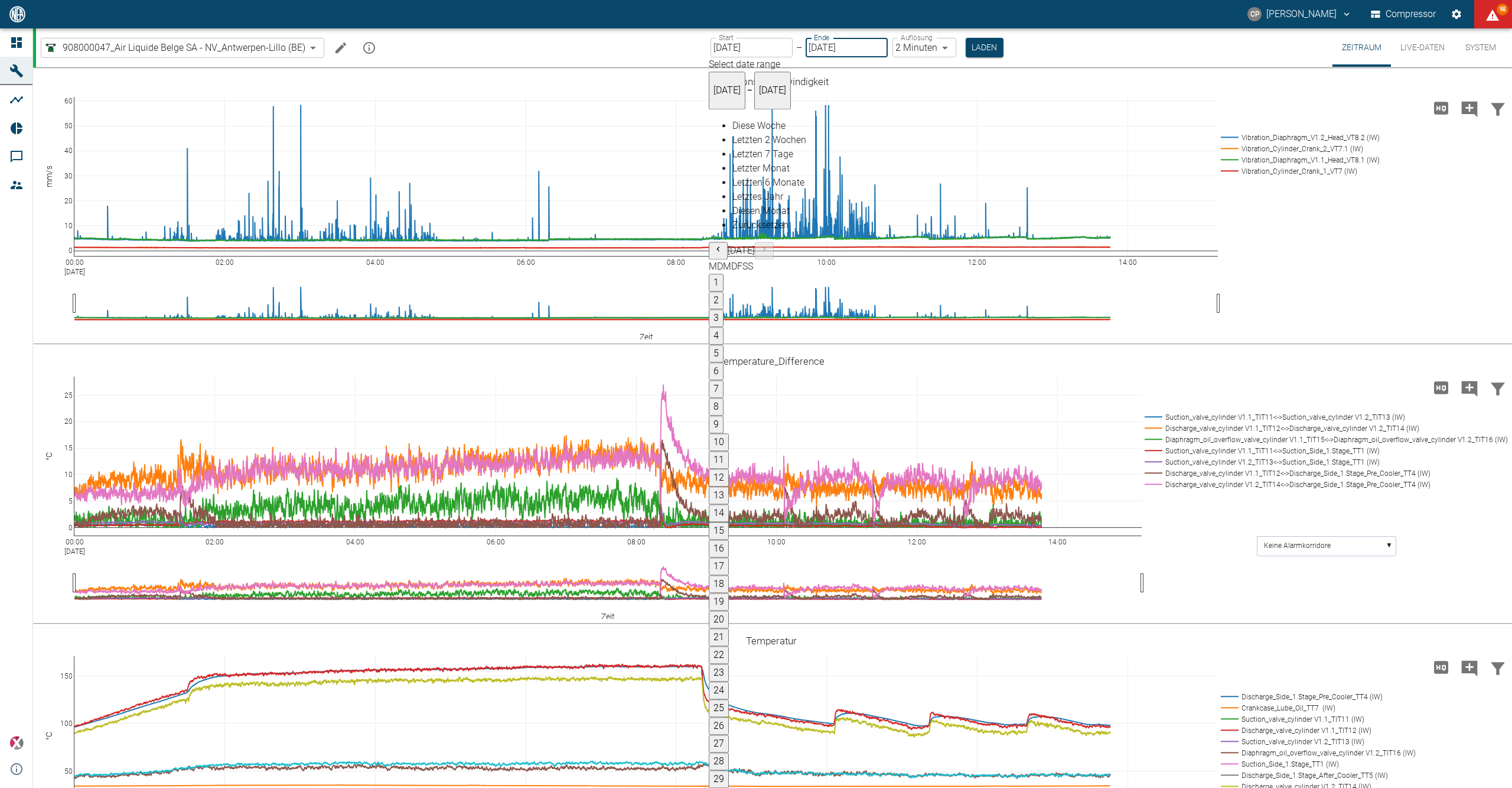
type input "1sec"
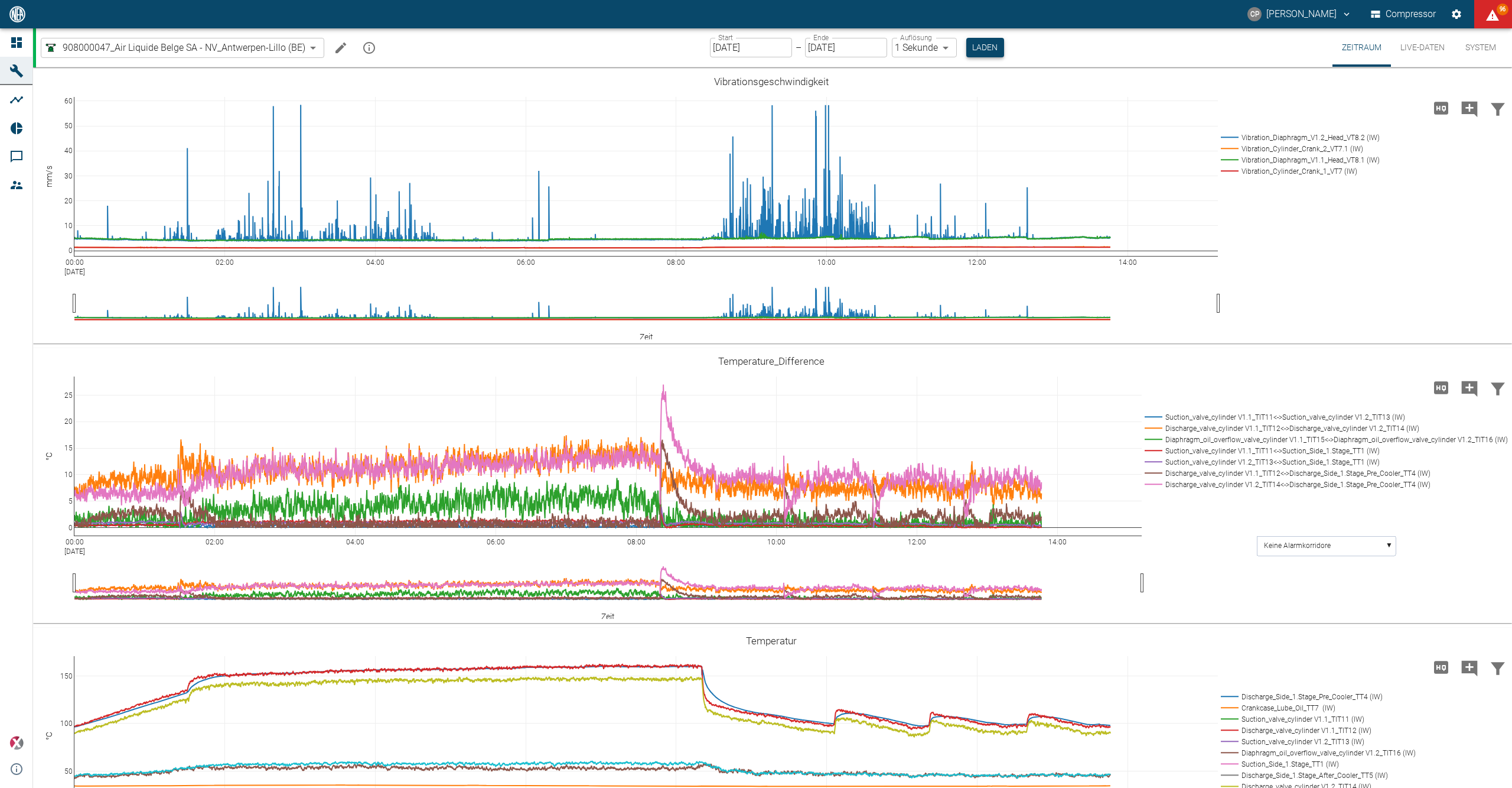
click at [978, 45] on button "Laden" at bounding box center [985, 47] width 38 height 19
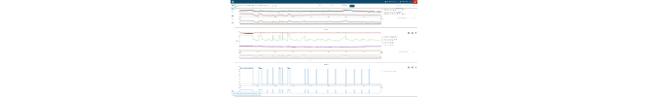
scroll to position [1426, 0]
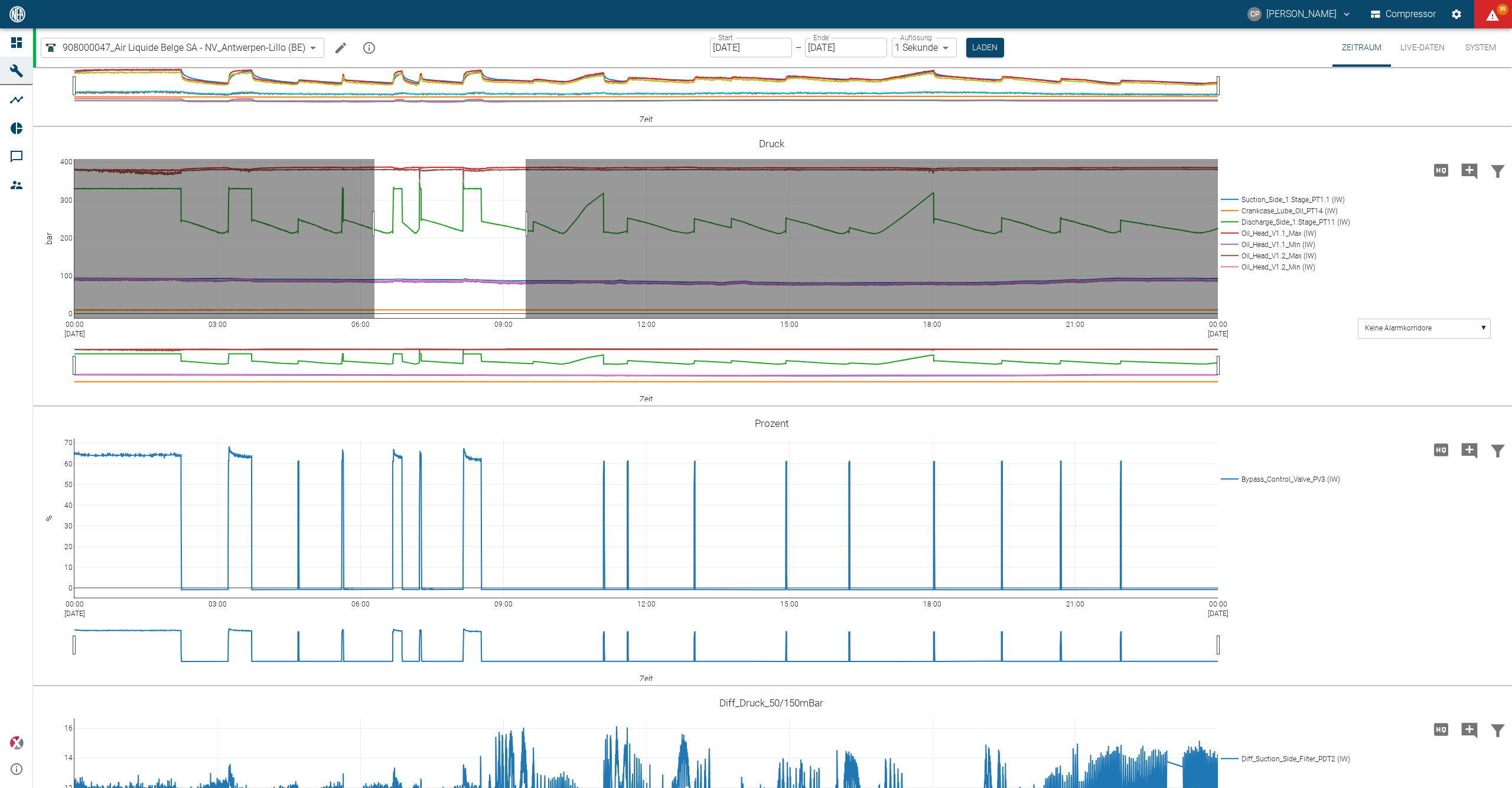
drag, startPoint x: 375, startPoint y: 413, endPoint x: 526, endPoint y: 409, distance: 151.1
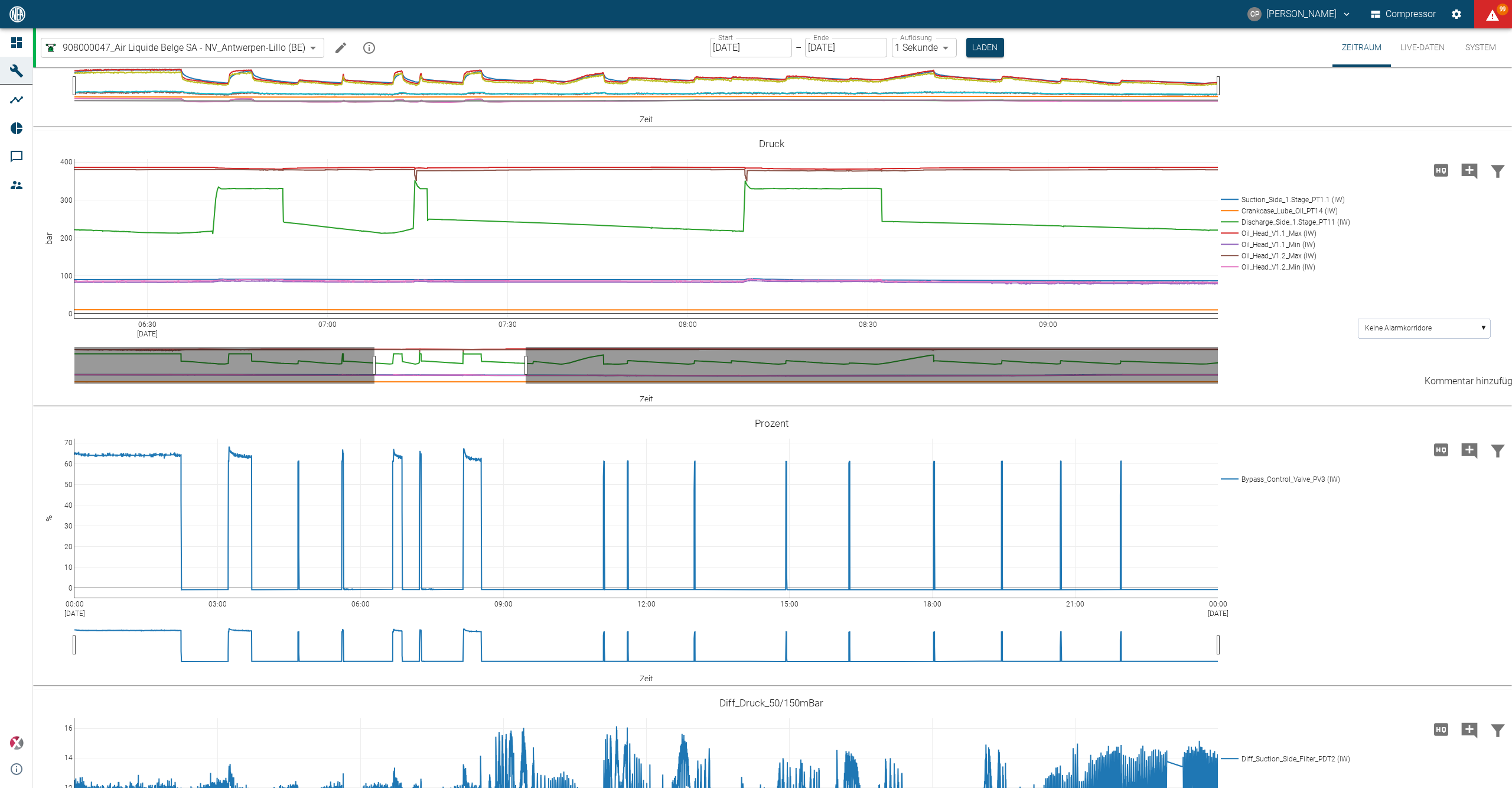
click at [1462, 179] on icon "Kommentar hinzufügen" at bounding box center [1469, 171] width 16 height 16
click at [1392, 179] on button "Weiter" at bounding box center [1409, 170] width 35 height 18
paste textarea "DCS bit for filling end for bypass control not received"
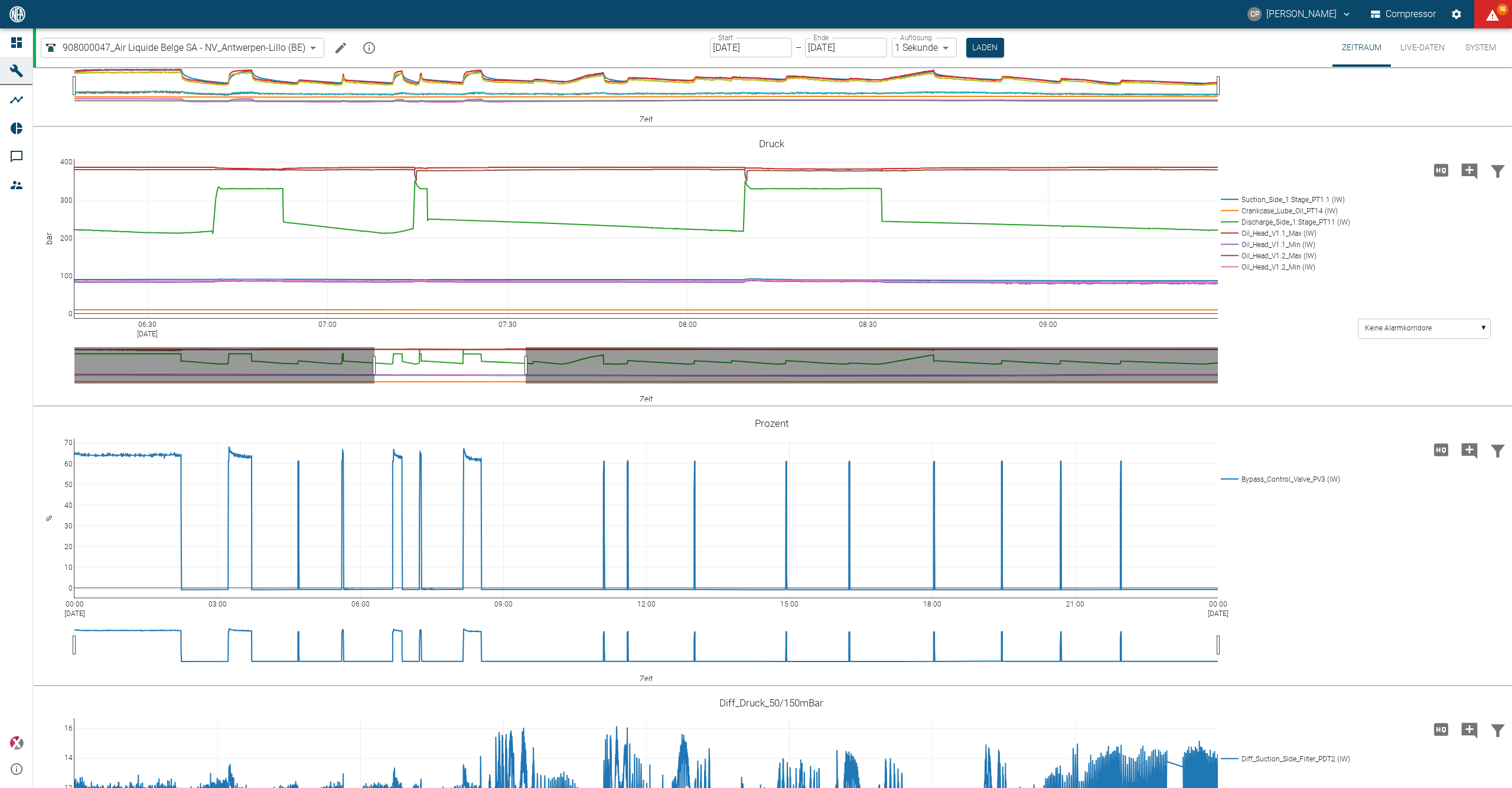
type textarea "DCS bit for filling end for bypass control not received."
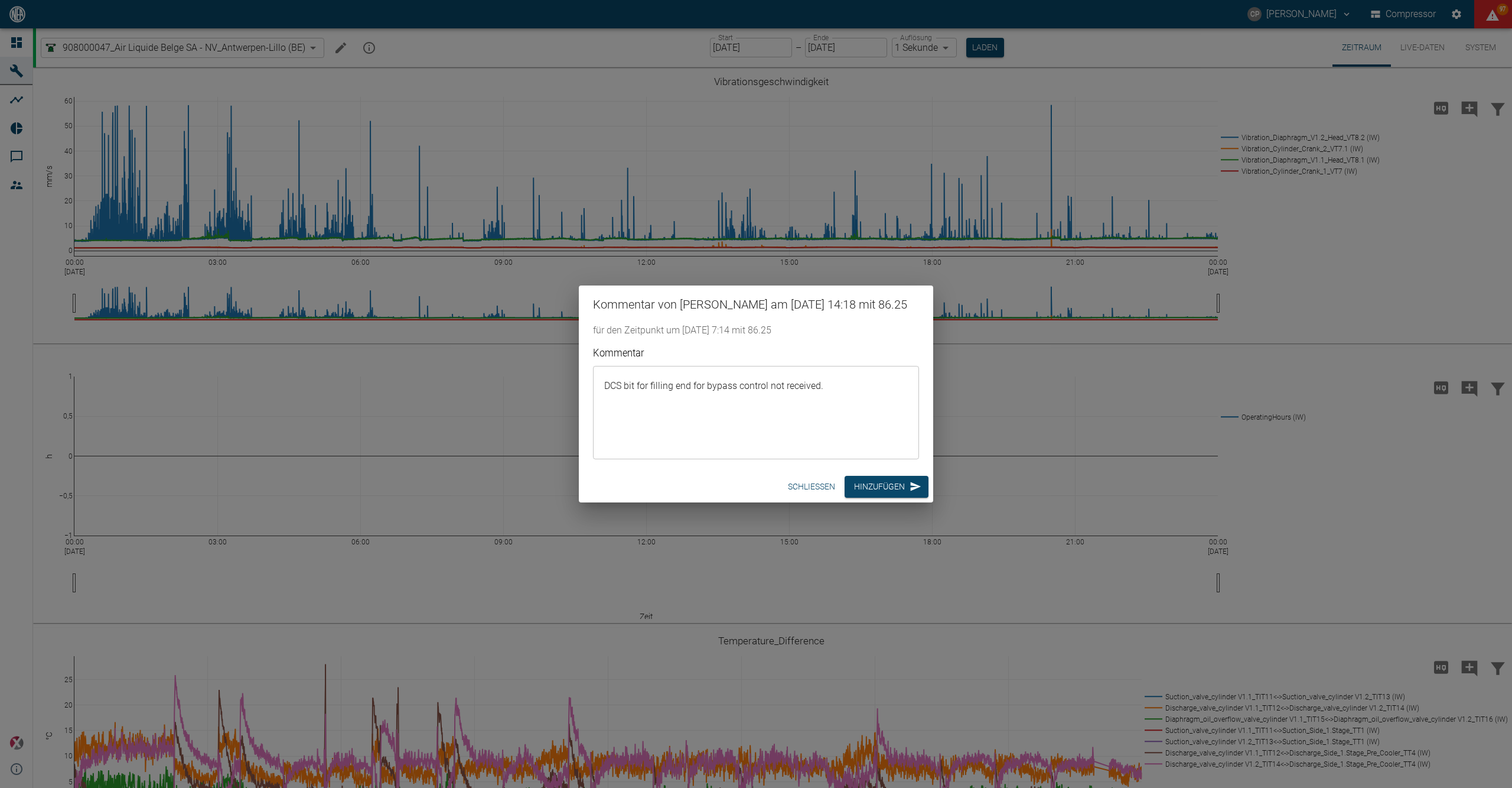
scroll to position [866, 0]
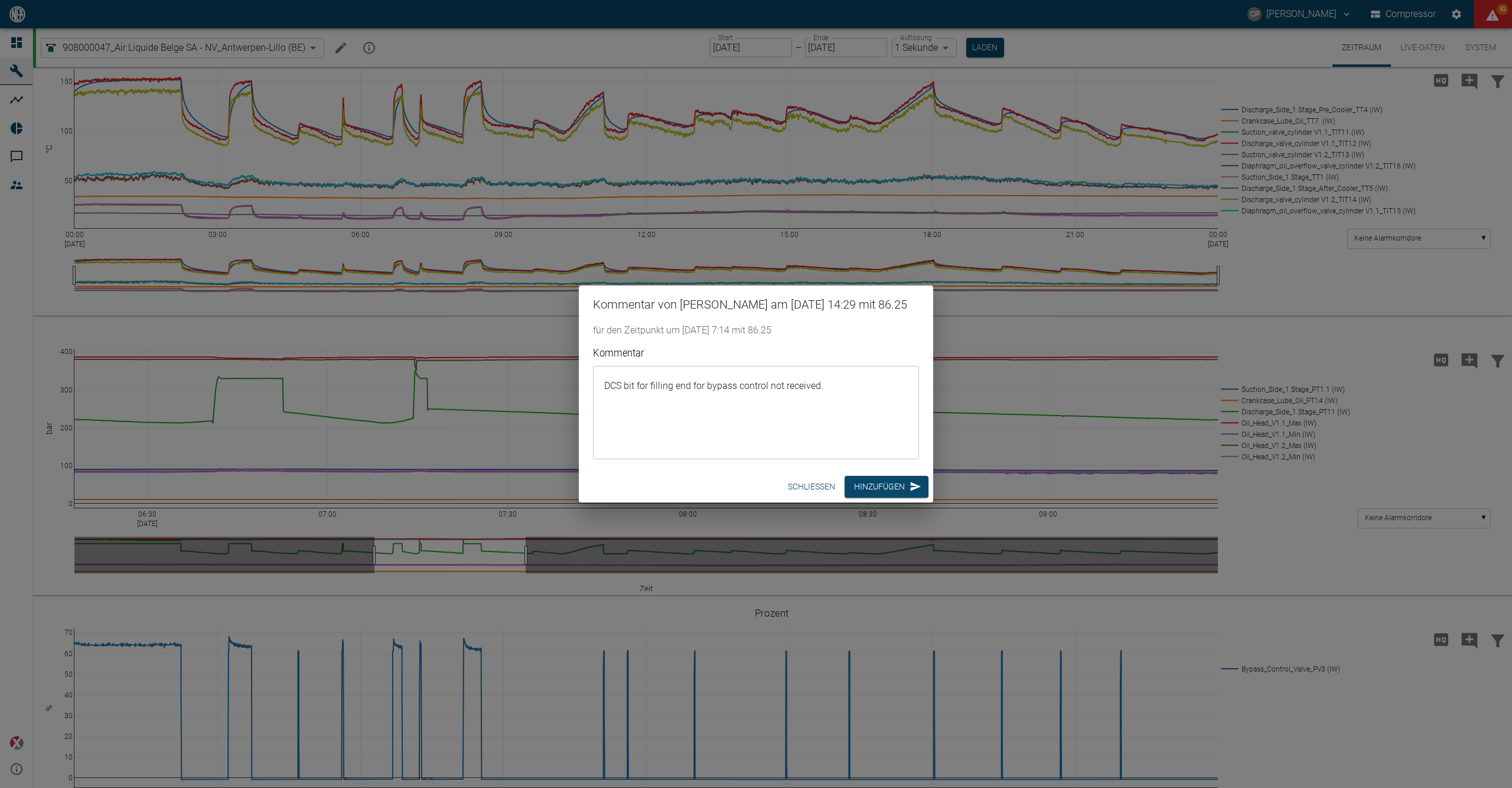
click at [855, 414] on textarea "DCS bit for filling end for bypass control not received." at bounding box center [756, 413] width 310 height 74
click at [859, 393] on textarea "DCS bit for filling end for bypass control not received." at bounding box center [756, 413] width 310 height 74
paste textarea "The issue has already been reported to the customer. It will be monitored to se…"
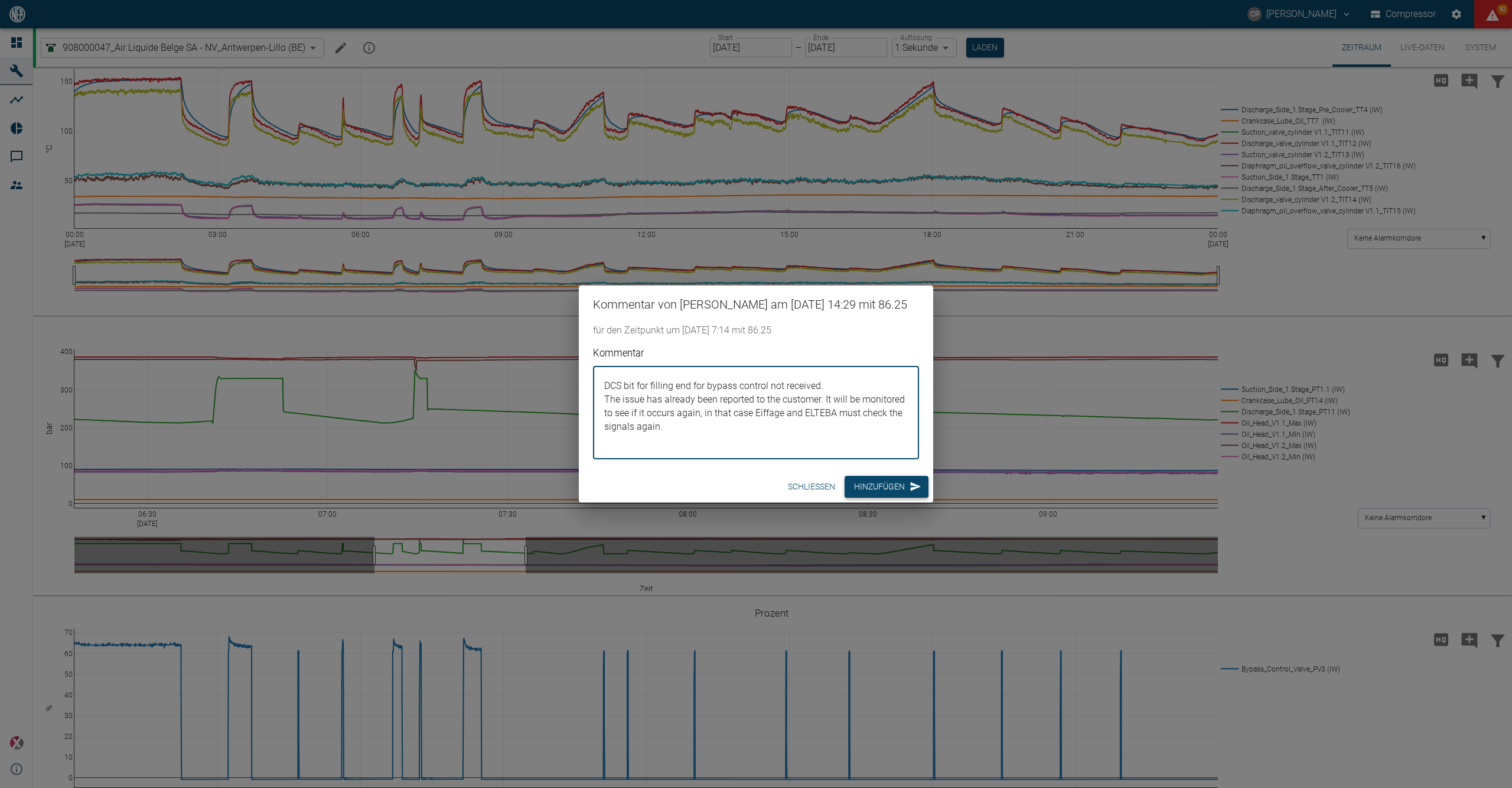
type textarea "DCS bit for filling end for bypass control not received. The issue has already …"
click at [872, 487] on button "Hinzufügen" at bounding box center [887, 487] width 84 height 22
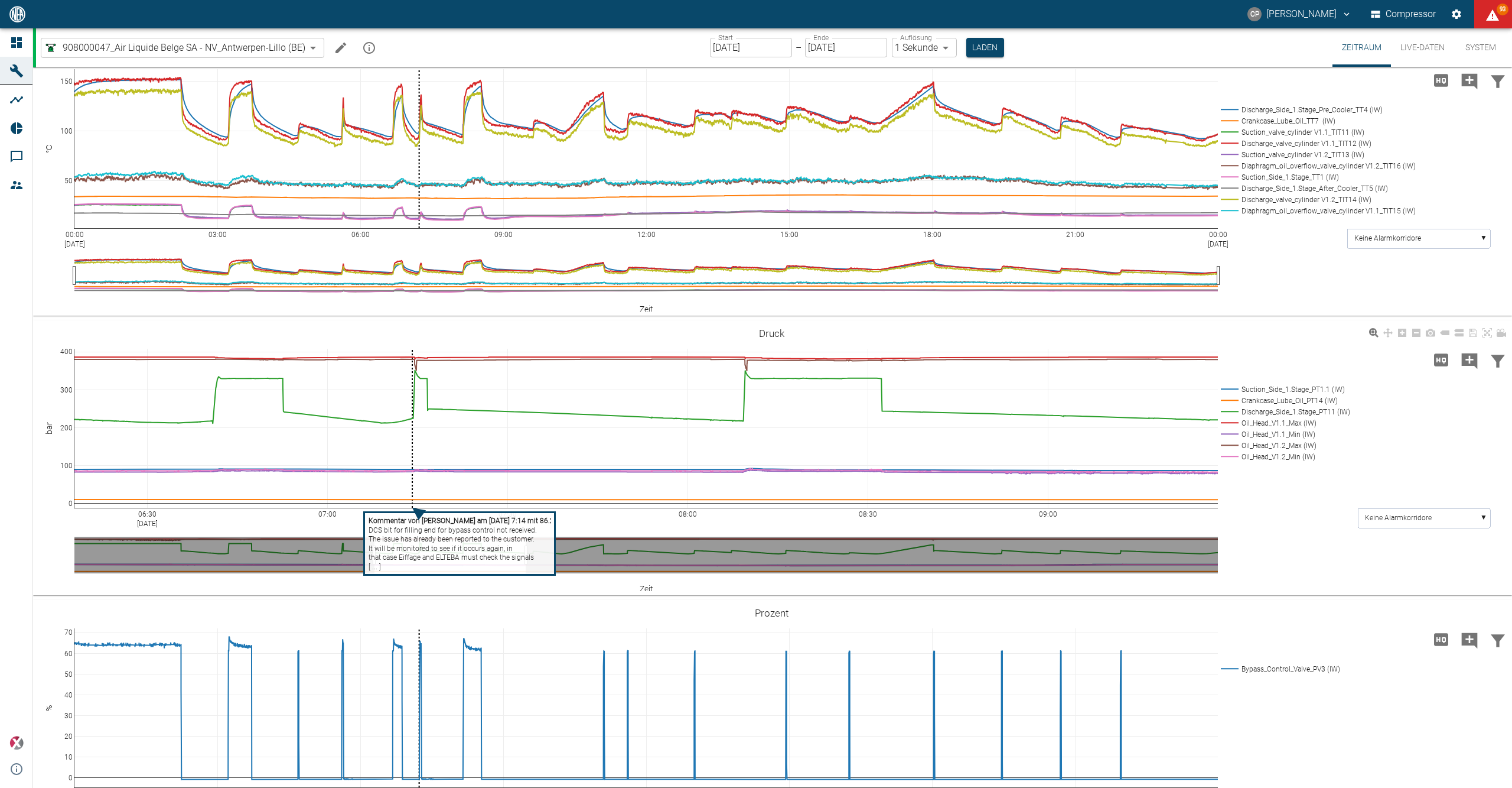
click at [414, 521] on tspan "Kommentar von [PERSON_NAME] am [DATE] 7:14 mit 86.25" at bounding box center [463, 521] width 189 height 9
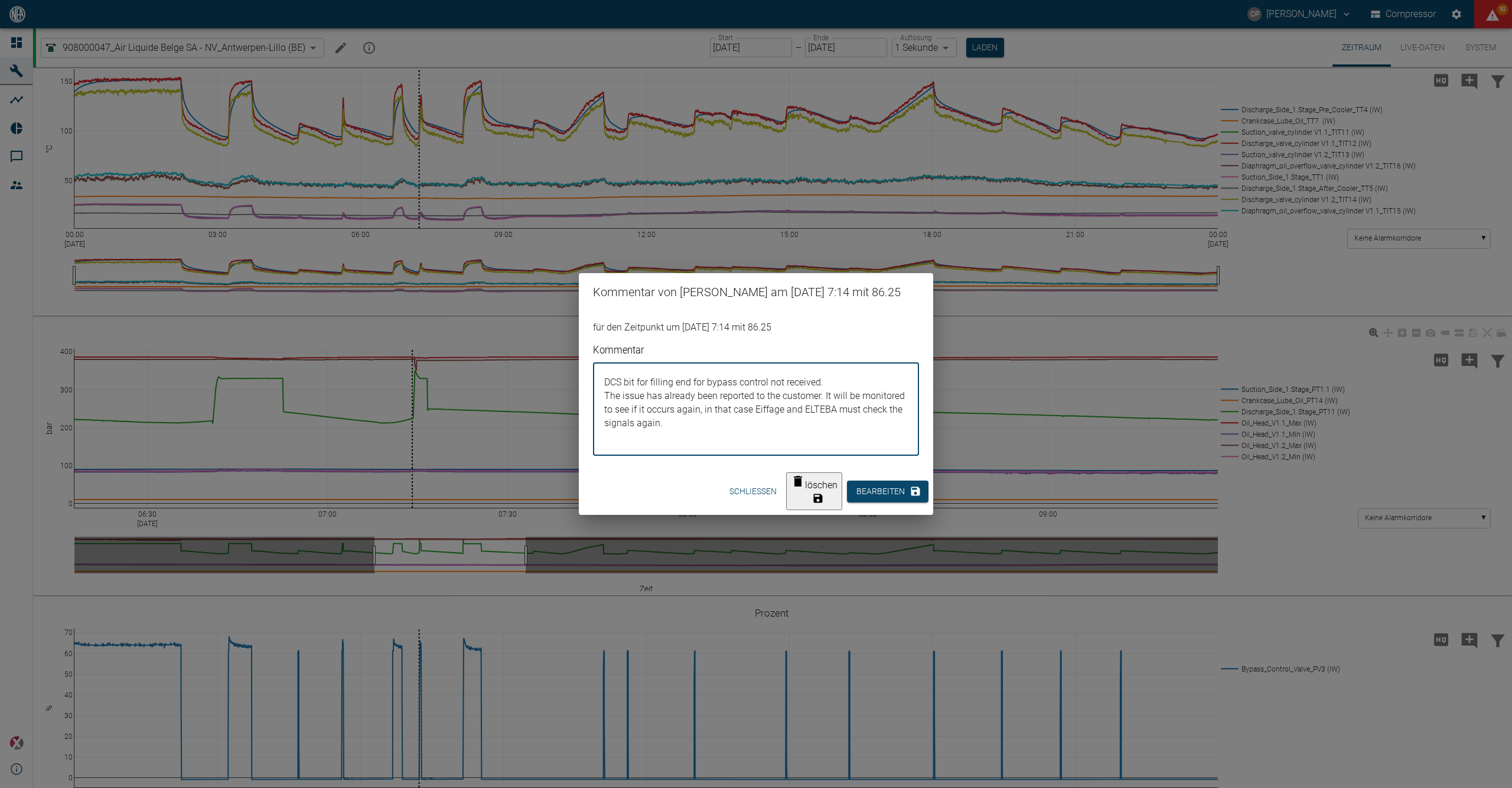
drag, startPoint x: 839, startPoint y: 389, endPoint x: 603, endPoint y: 384, distance: 236.1
click at [603, 384] on textarea "DCS bit for filling end for bypass control not received. The issue has already …" at bounding box center [756, 409] width 310 height 74
click at [991, 423] on div "Kommentar von [PERSON_NAME] am [DATE] 7:14 mit 86.25 für den Zeitpunkt um [DATE…" at bounding box center [756, 394] width 1512 height 788
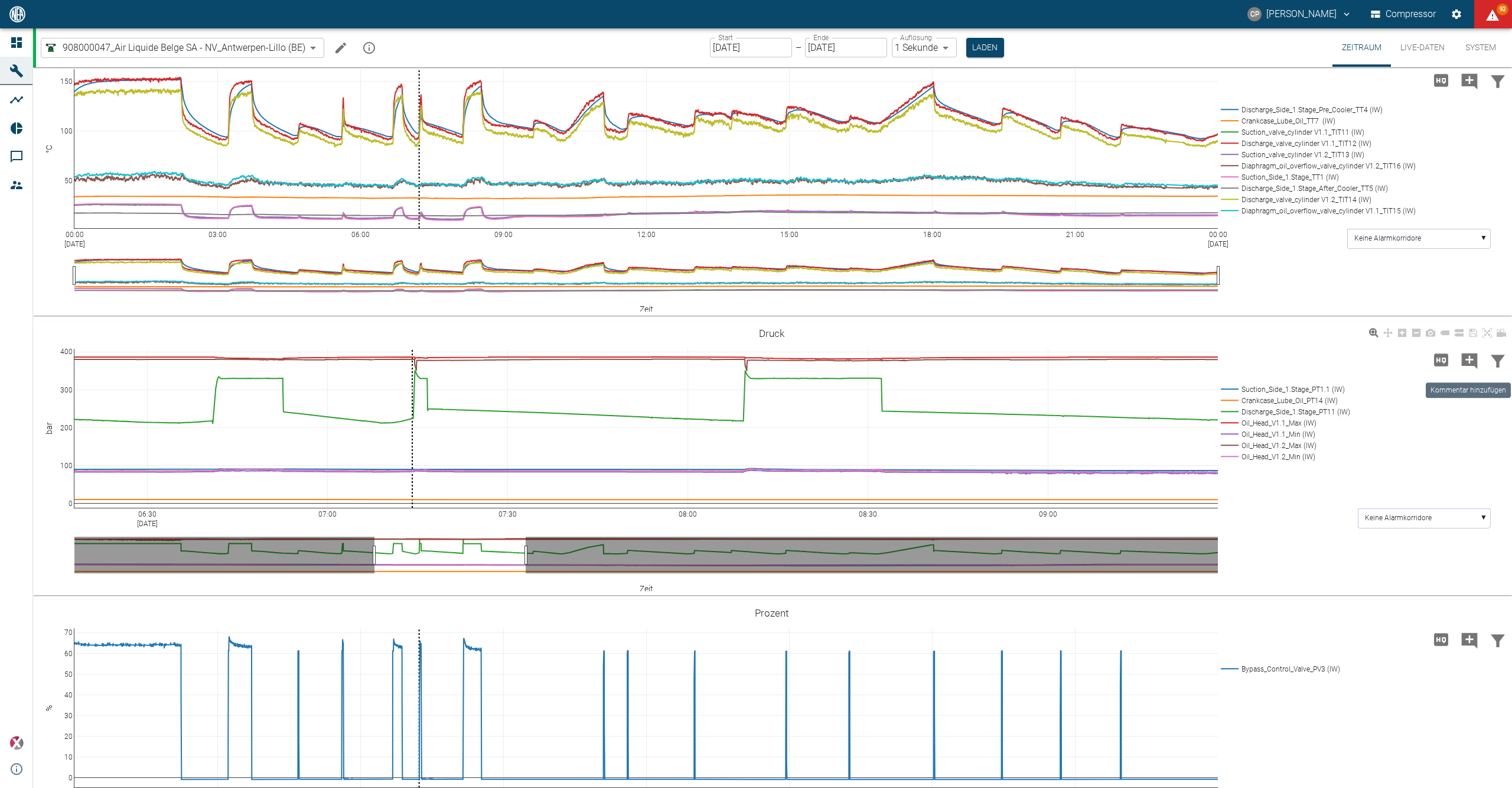
click at [1471, 357] on icon "Kommentar hinzufügen" at bounding box center [1469, 361] width 16 height 16
click at [1414, 444] on div "06:30 [DATE] 07:00 07:30 08:00 08:30 09:00 0 100 200 300 400 Suction_Side_1.Sta…" at bounding box center [771, 458] width 1477 height 266
click at [1382, 361] on button "Weiter" at bounding box center [1403, 360] width 49 height 22
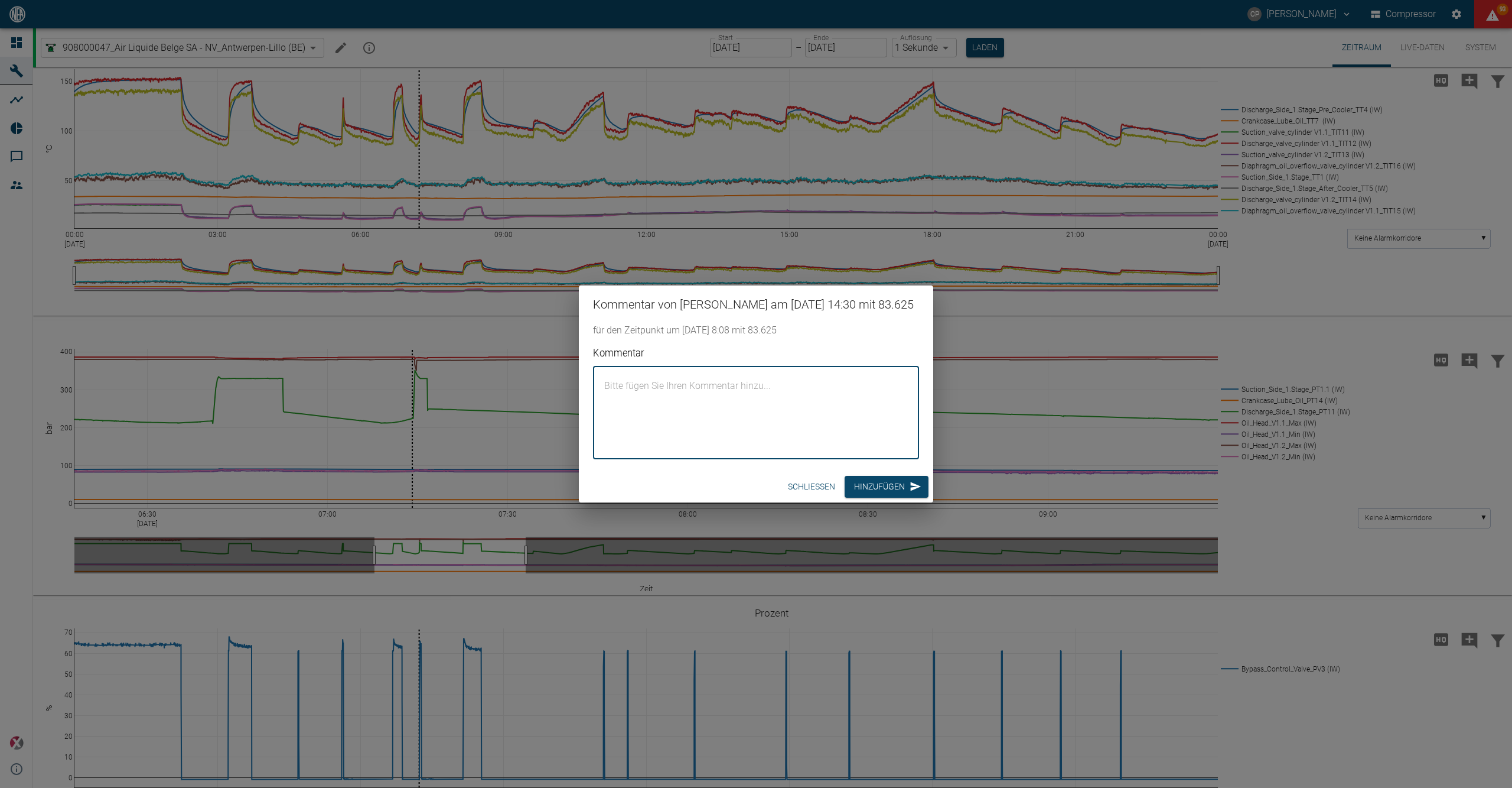
click at [750, 391] on textarea "Kommentar" at bounding box center [756, 413] width 310 height 74
paste textarea "DCS bit for filling end for bypass control not received."
type textarea "DCS bit for filling end for bypass control not received."
click at [901, 498] on button "Hinzufügen" at bounding box center [887, 487] width 84 height 22
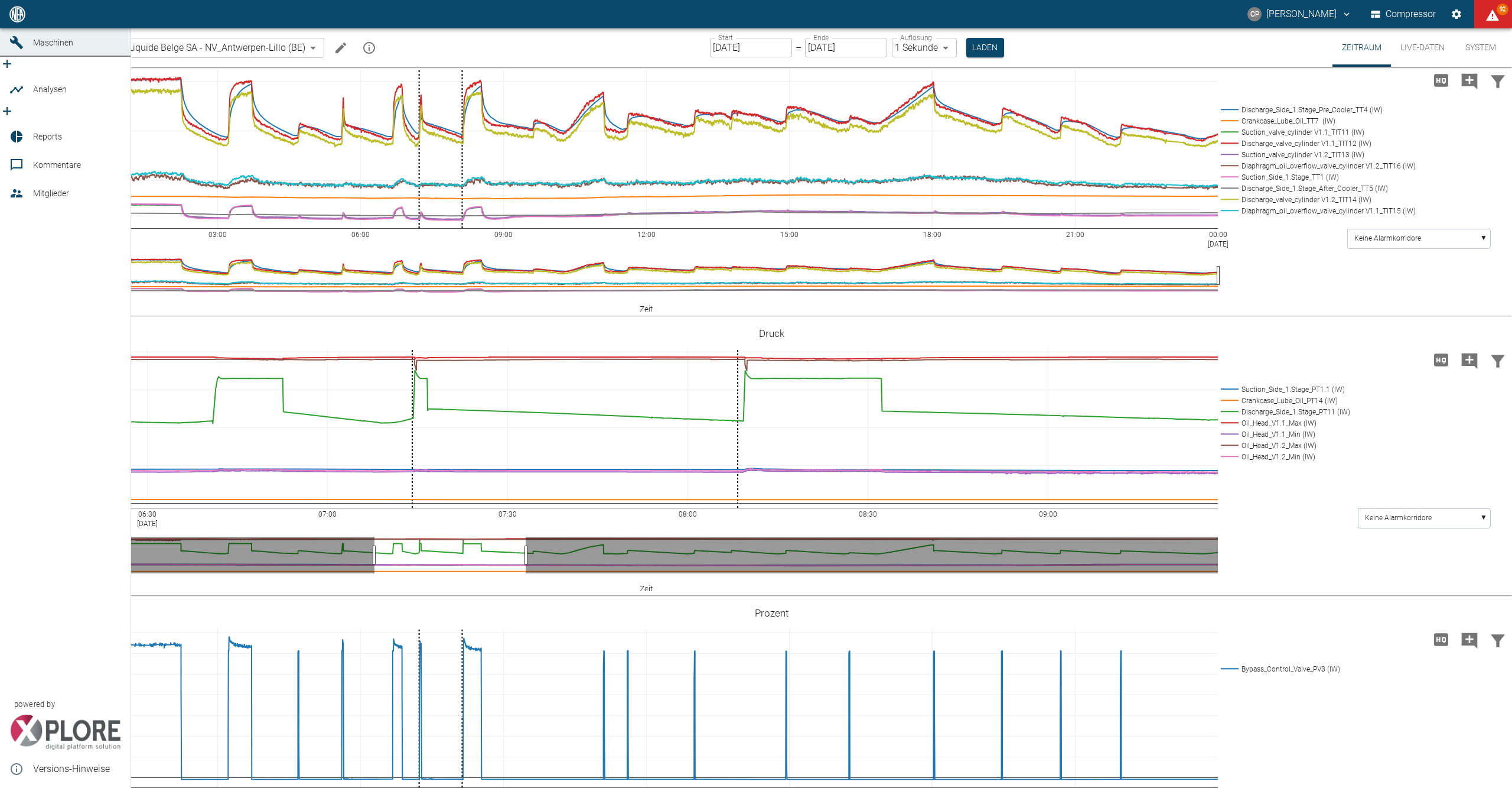
click at [19, 19] on icon at bounding box center [16, 15] width 11 height 11
